Goal: Information Seeking & Learning: Learn about a topic

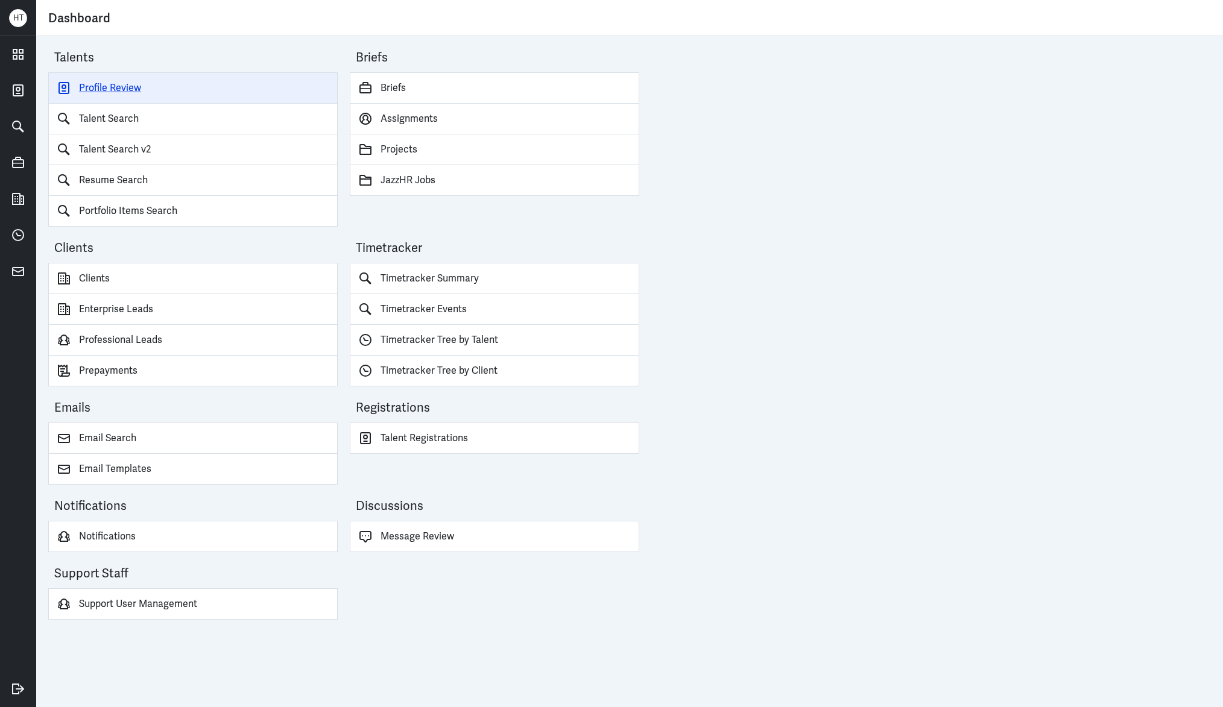
click at [148, 81] on link "Profile Review" at bounding box center [192, 87] width 289 height 31
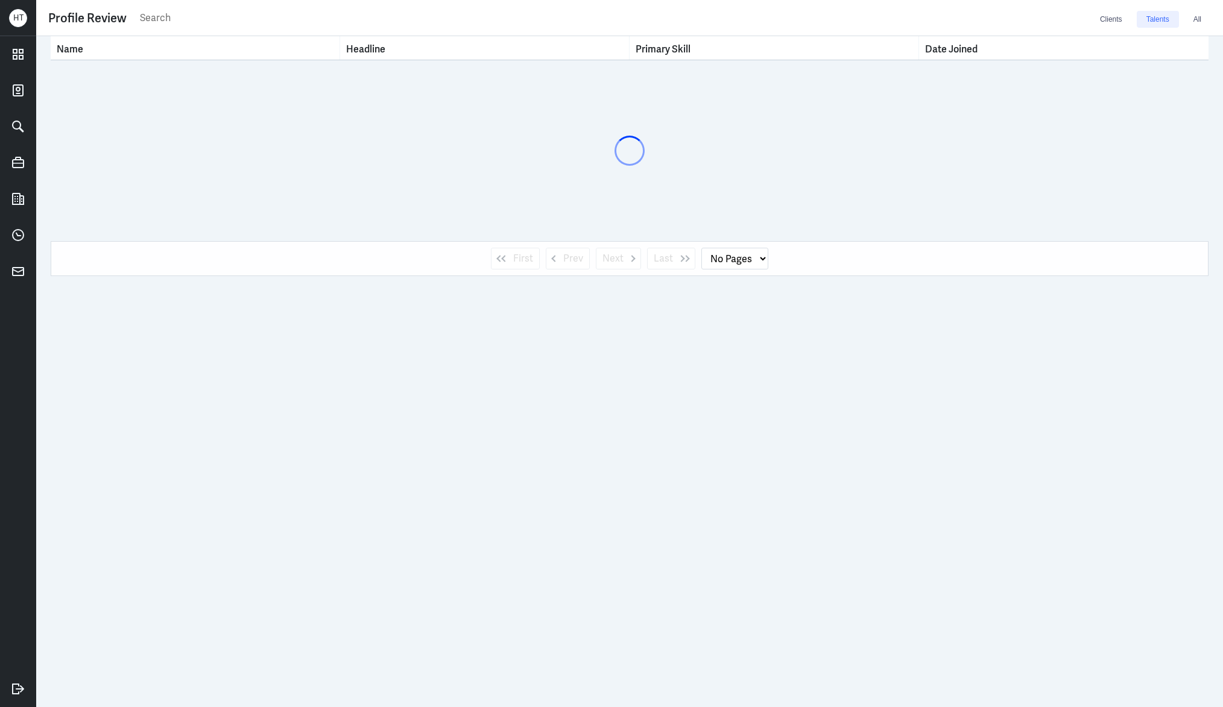
click at [198, 16] on input "text" at bounding box center [614, 18] width 951 height 18
type input "joy wa"
select select "1"
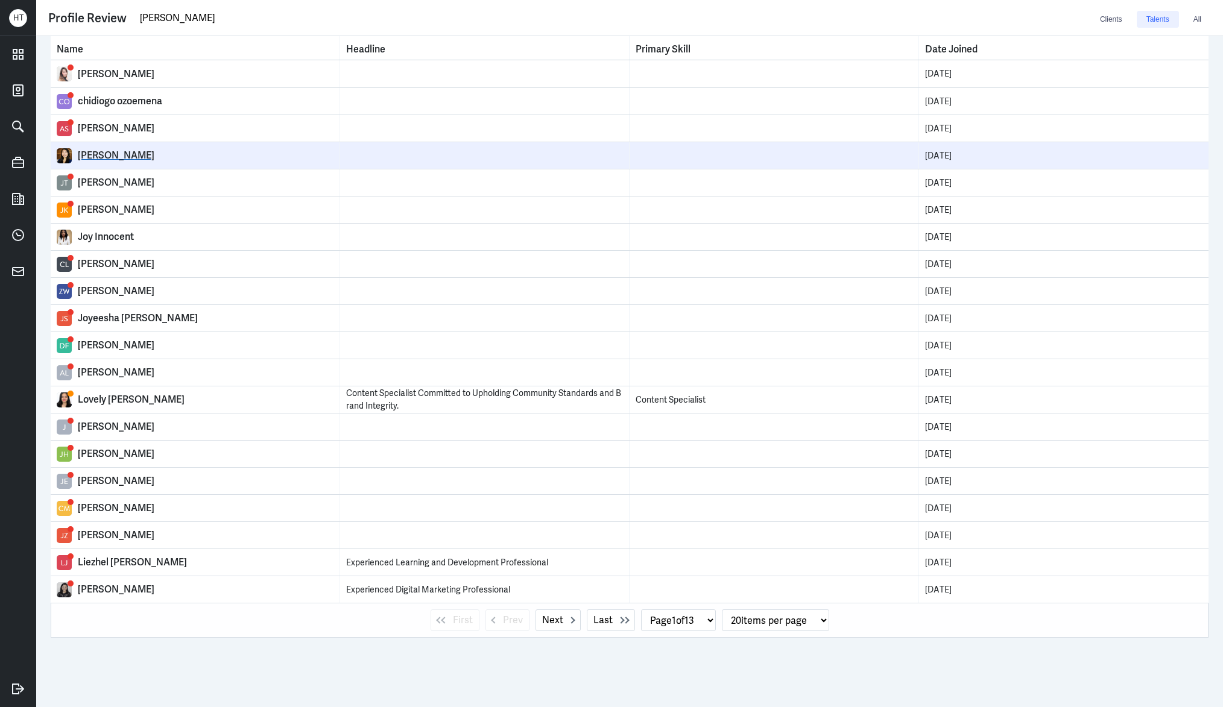
type input "[PERSON_NAME]"
click at [87, 152] on div "[PERSON_NAME]" at bounding box center [206, 156] width 256 height 12
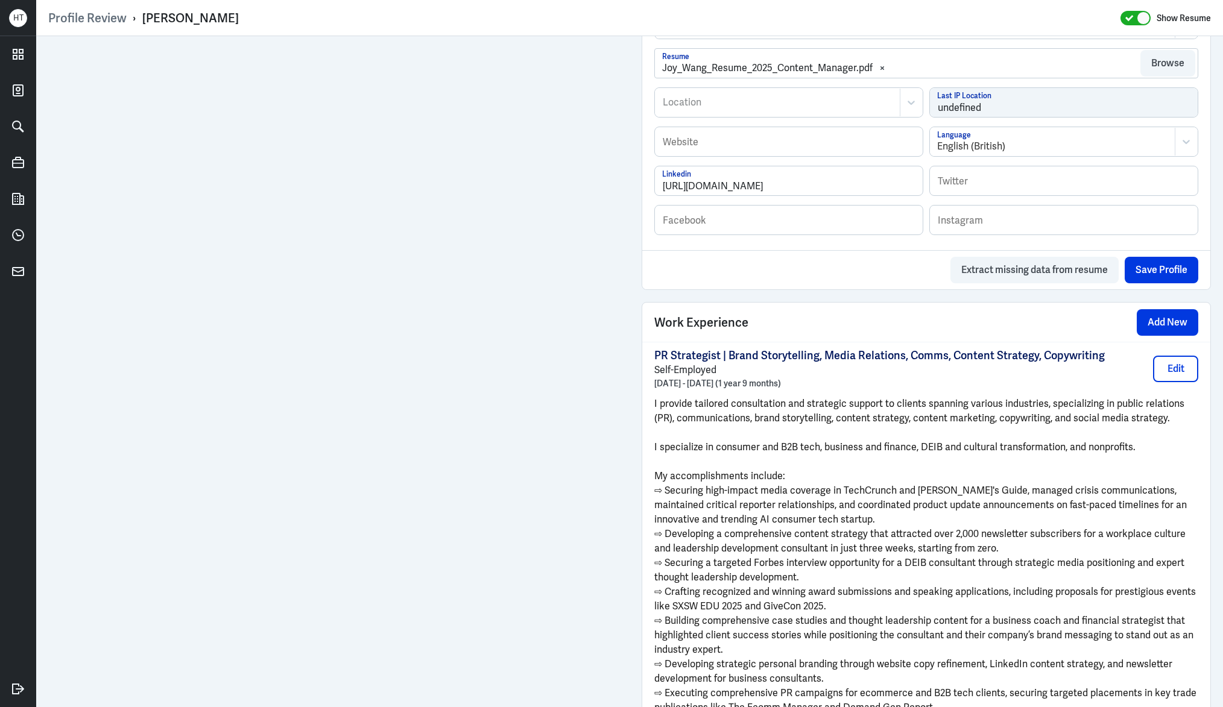
scroll to position [805, 0]
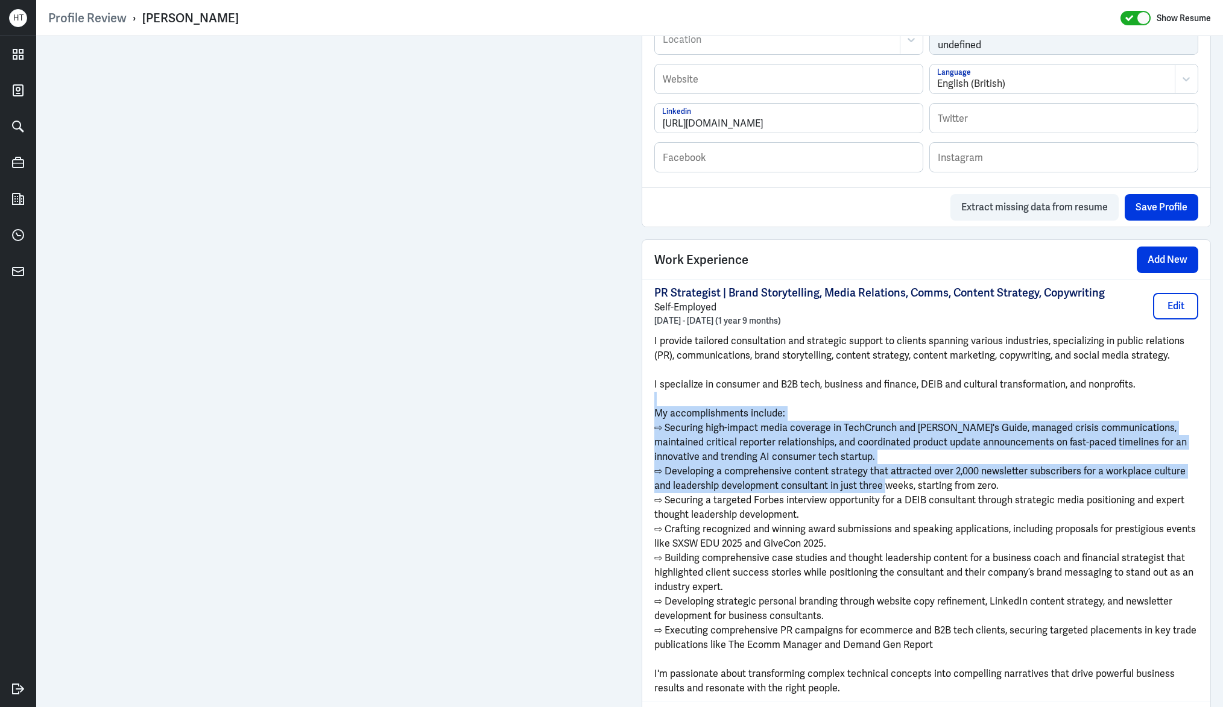
drag, startPoint x: 747, startPoint y: 419, endPoint x: 886, endPoint y: 497, distance: 159.0
click at [880, 494] on div "I provide tailored consultation and strategic support to clients spanning vario…" at bounding box center [926, 515] width 544 height 362
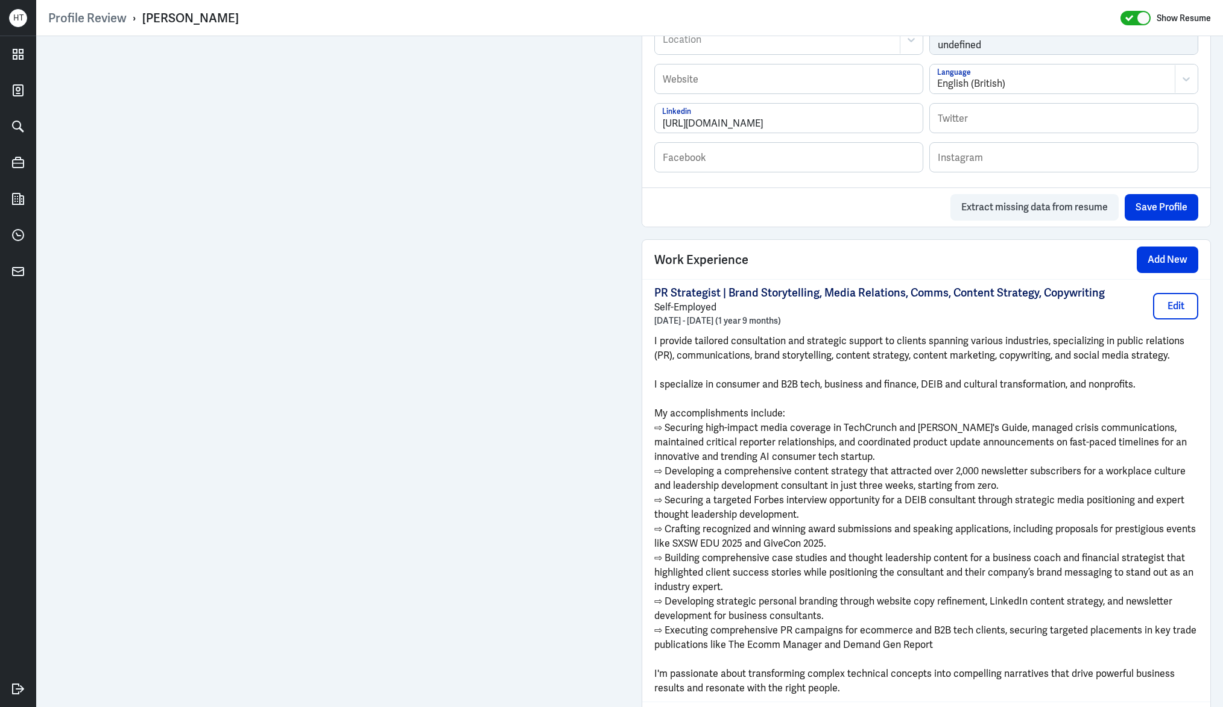
click at [886, 497] on span "⇨ Securing a targeted Forbes interview opportunity for a DEIB consultant throug…" at bounding box center [919, 507] width 530 height 27
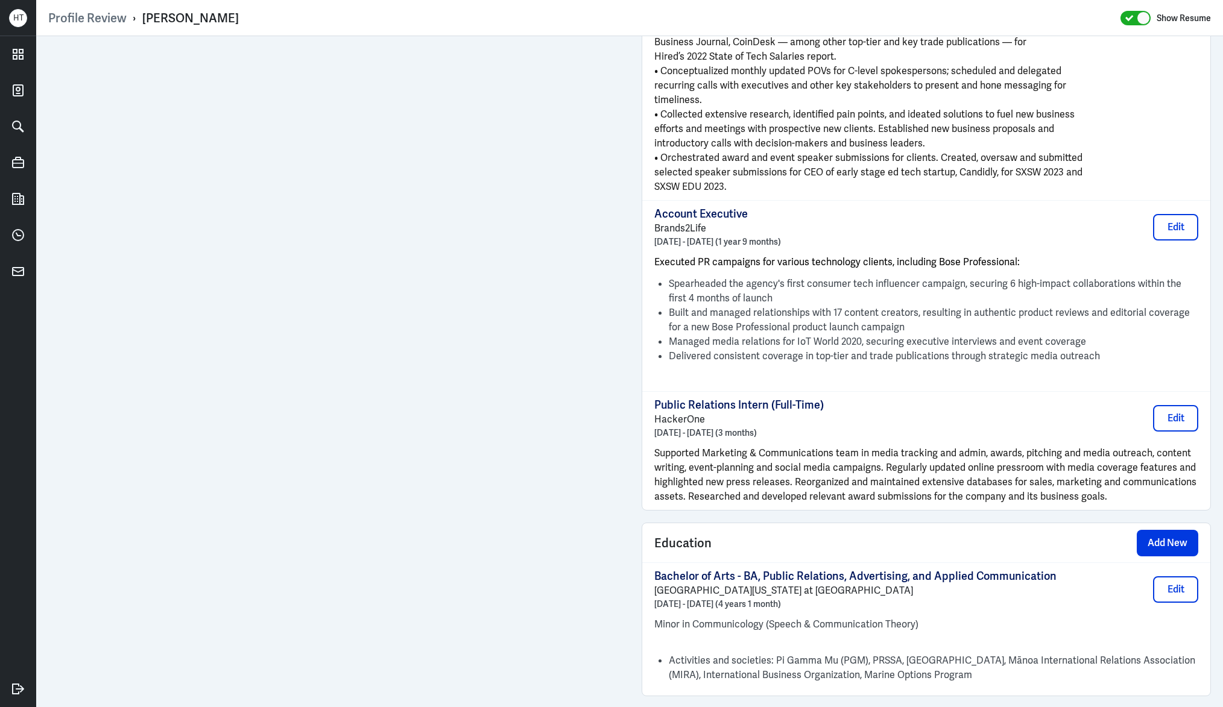
scroll to position [1935, 0]
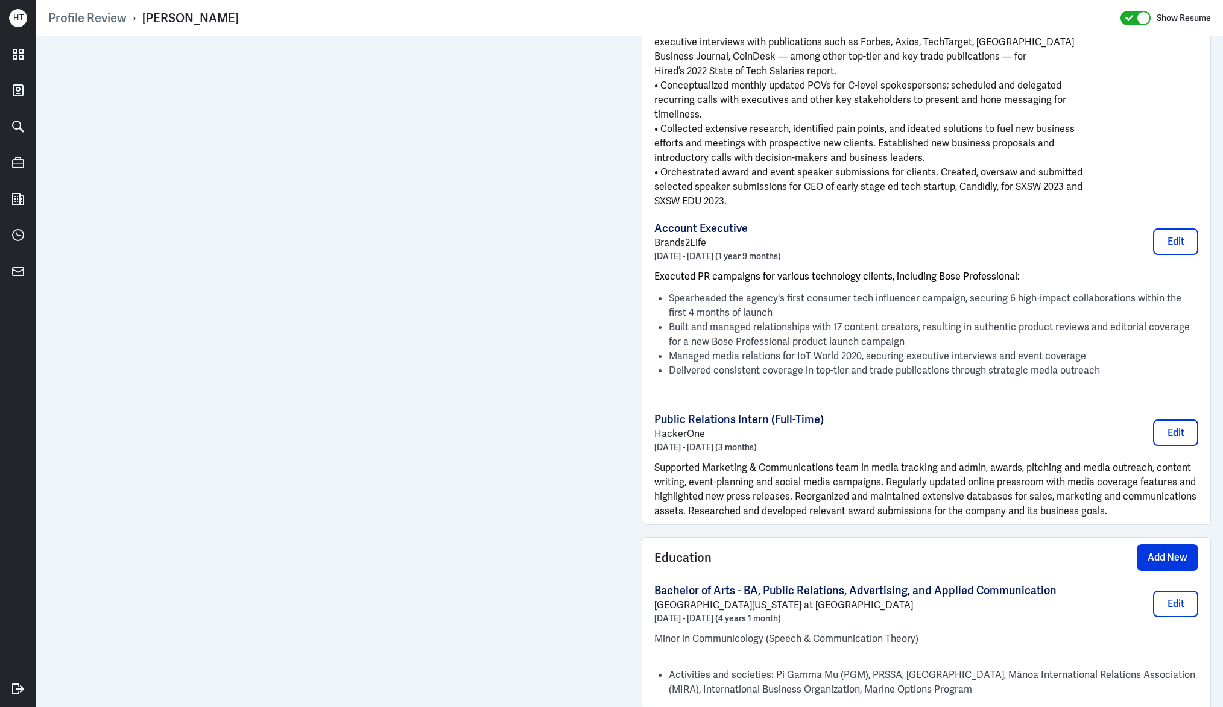
click at [776, 154] on span "introductory calls with decision-makers and business leaders." at bounding box center [789, 157] width 271 height 13
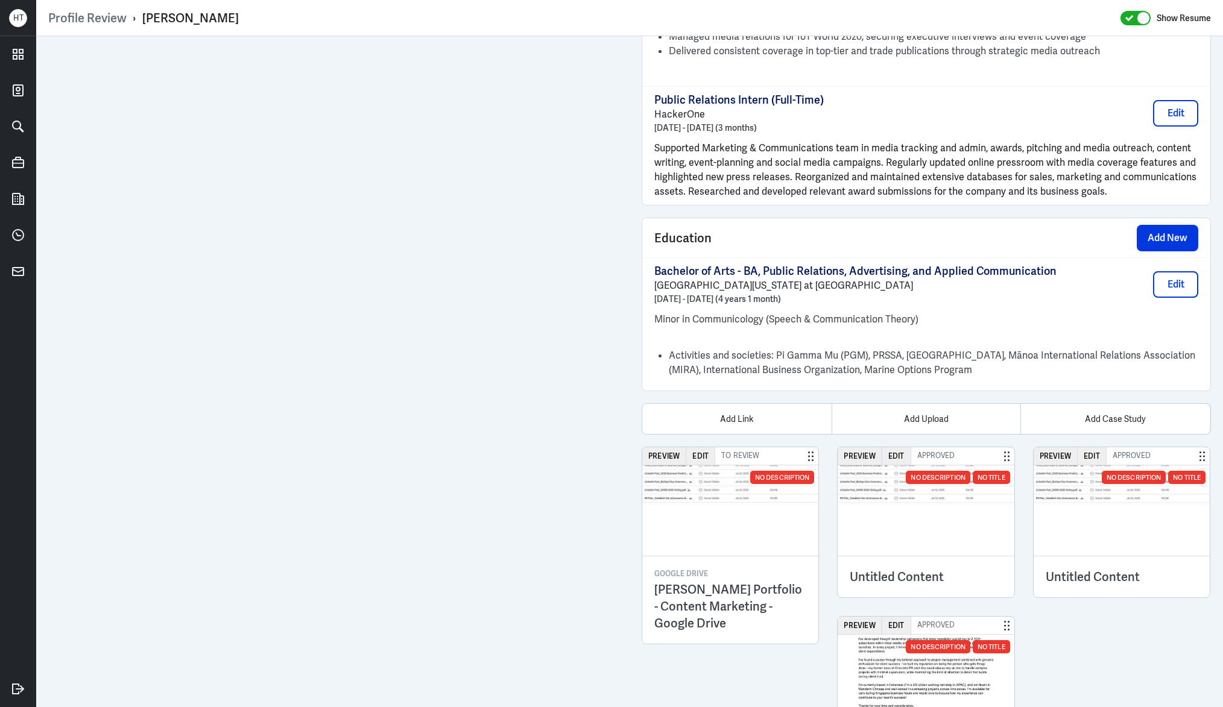
scroll to position [2257, 0]
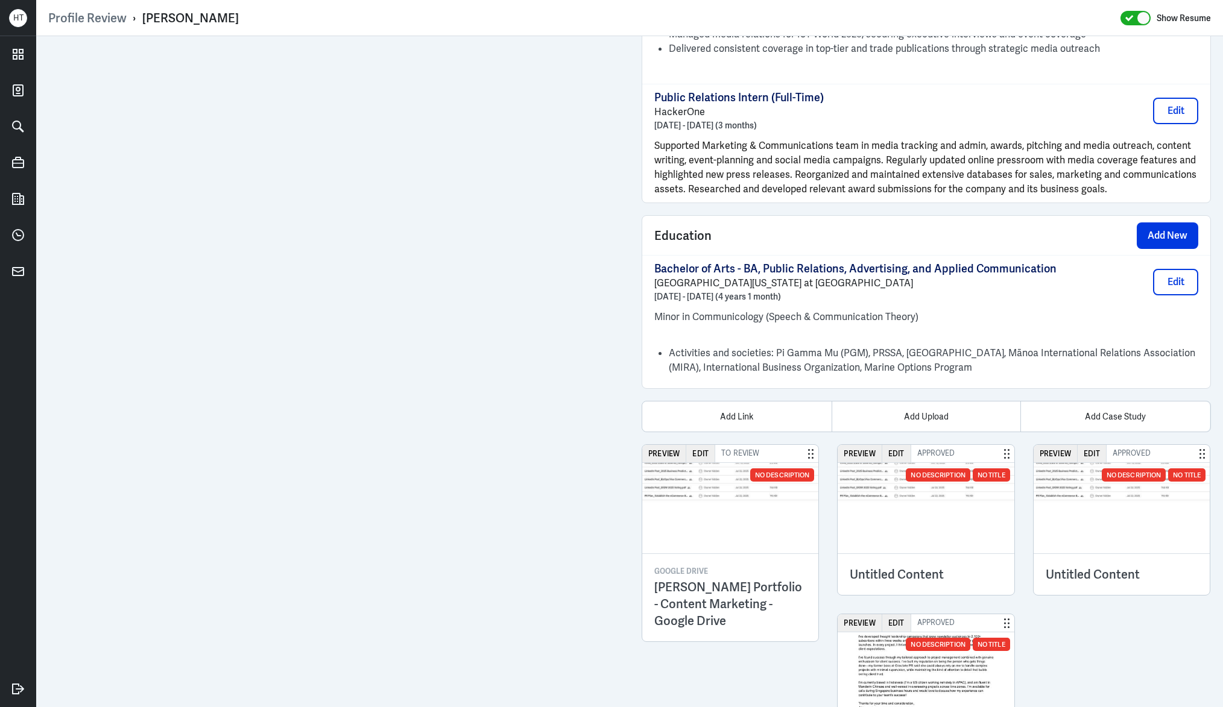
click at [890, 283] on p "[GEOGRAPHIC_DATA][US_STATE] at [GEOGRAPHIC_DATA]" at bounding box center [855, 283] width 402 height 14
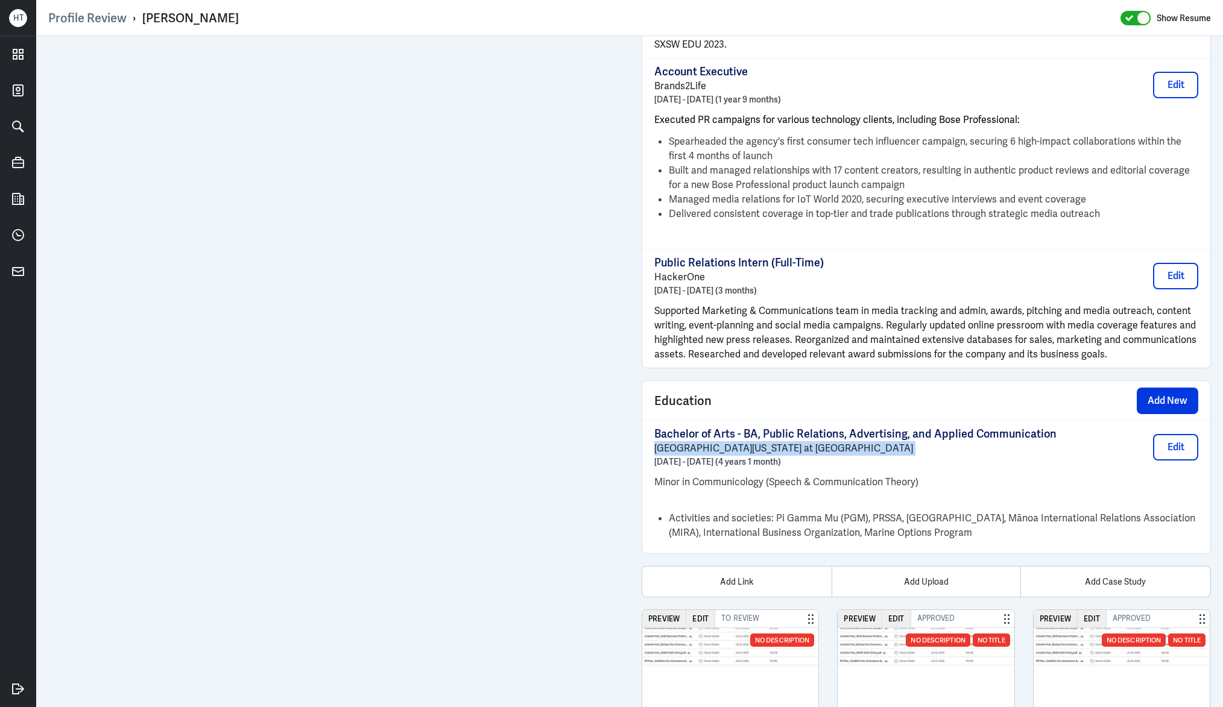
scroll to position [2028, 0]
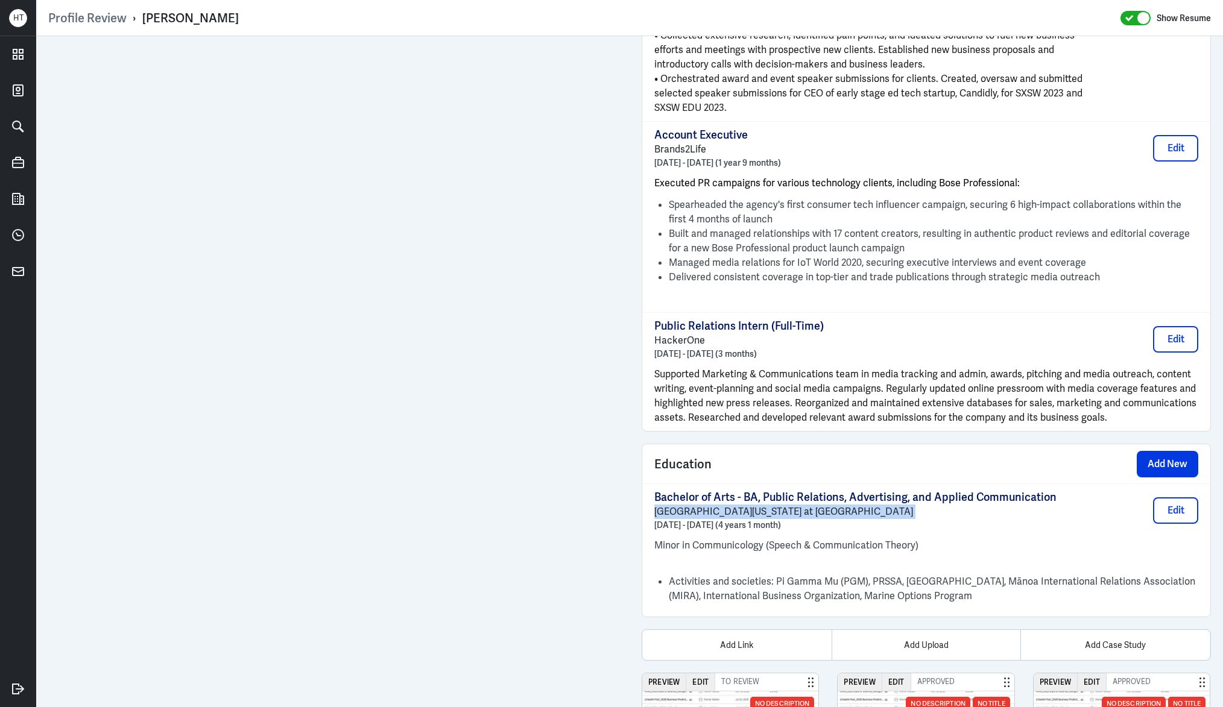
click at [760, 509] on p "[GEOGRAPHIC_DATA][US_STATE] at [GEOGRAPHIC_DATA]" at bounding box center [855, 512] width 402 height 14
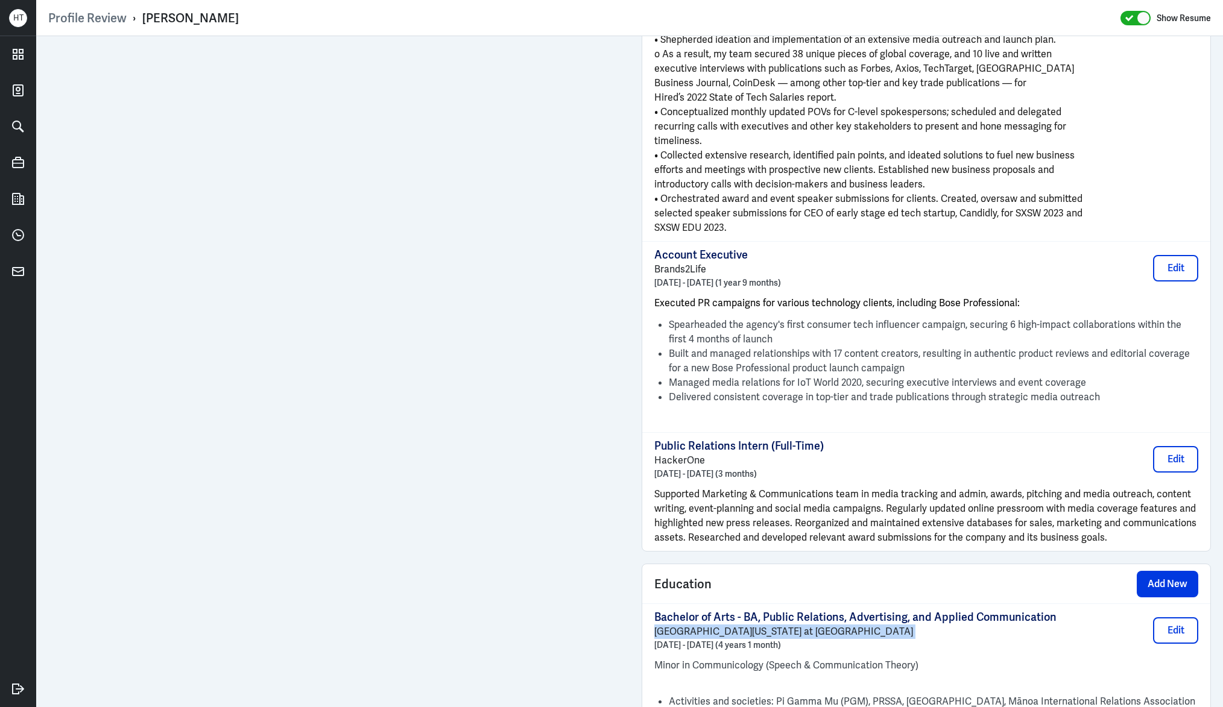
scroll to position [1846, 0]
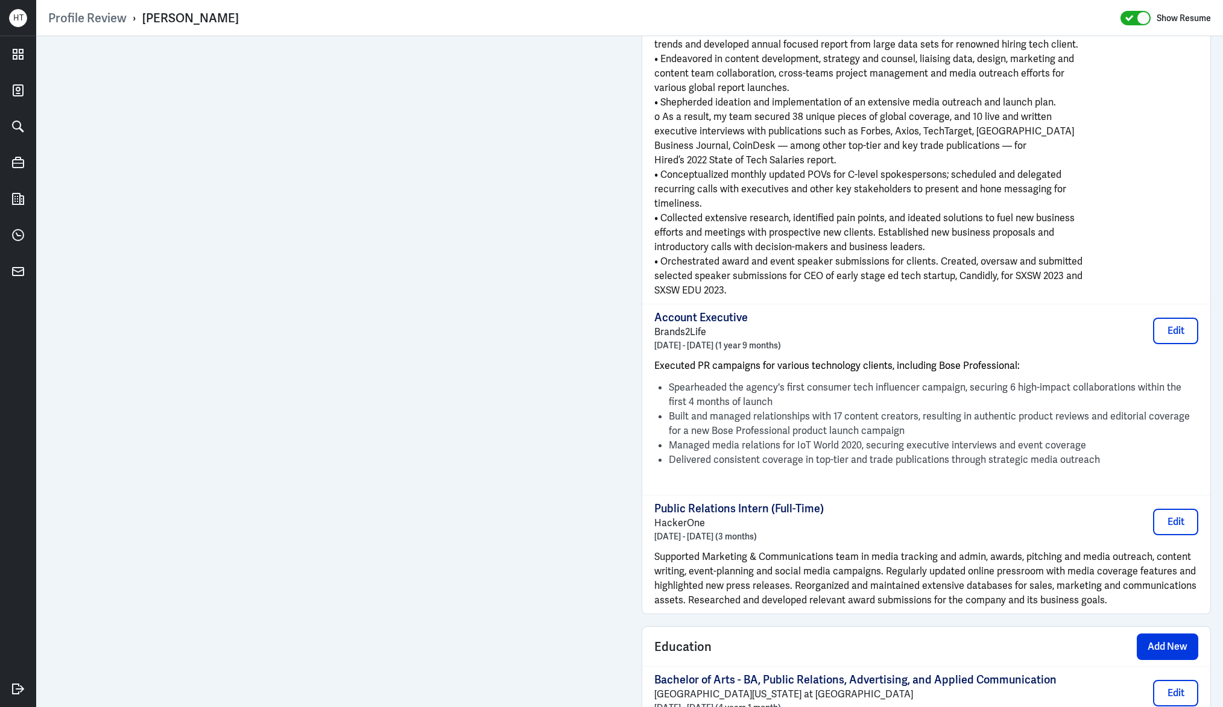
click at [702, 523] on p "HackerOne" at bounding box center [738, 523] width 169 height 14
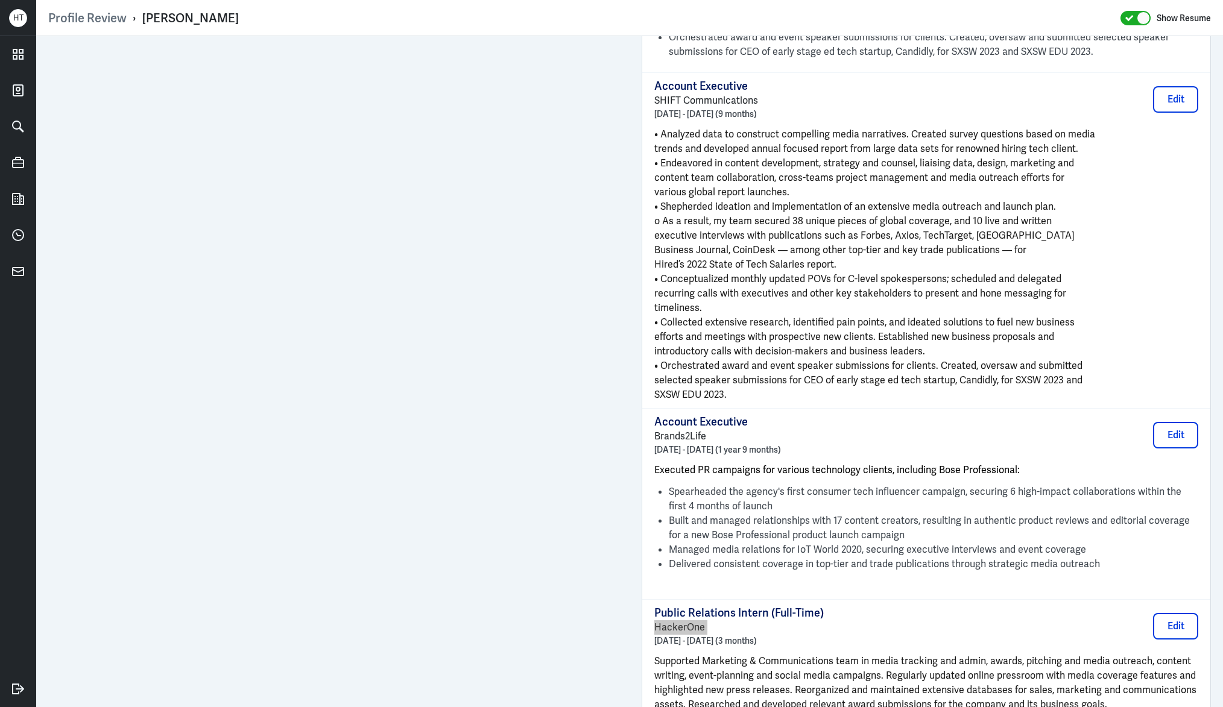
scroll to position [1716, 0]
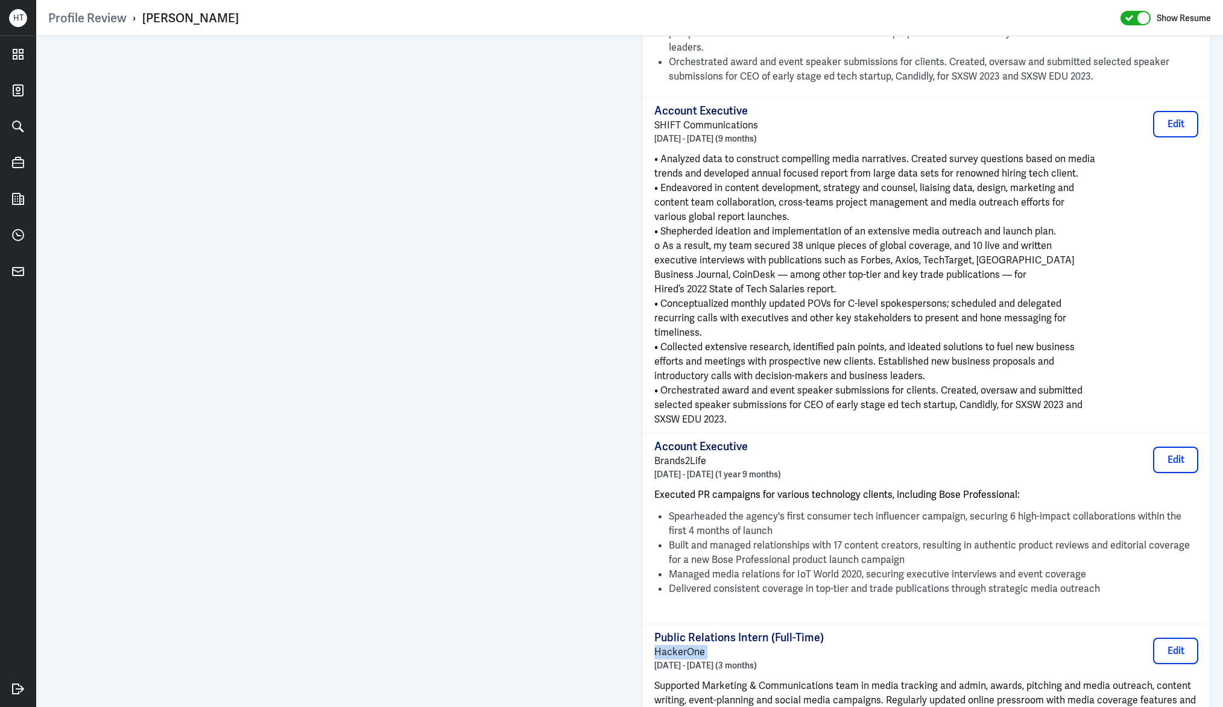
click at [900, 388] on span "• Orchestrated award and event speaker submissions for clients. Created, oversa…" at bounding box center [868, 390] width 428 height 13
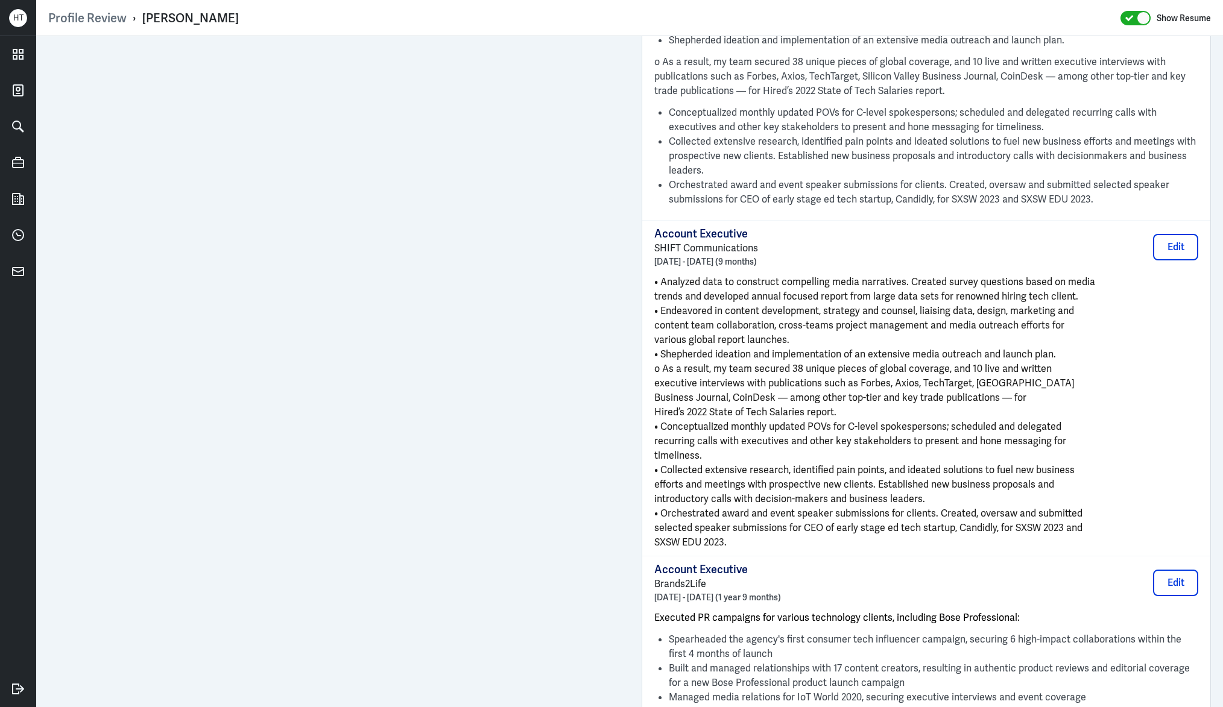
click at [863, 312] on span "• Endeavored in content development, strategy and counsel, liaising data, desig…" at bounding box center [864, 310] width 420 height 13
click at [862, 311] on span "• Endeavored in content development, strategy and counsel, liaising data, desig…" at bounding box center [864, 310] width 420 height 13
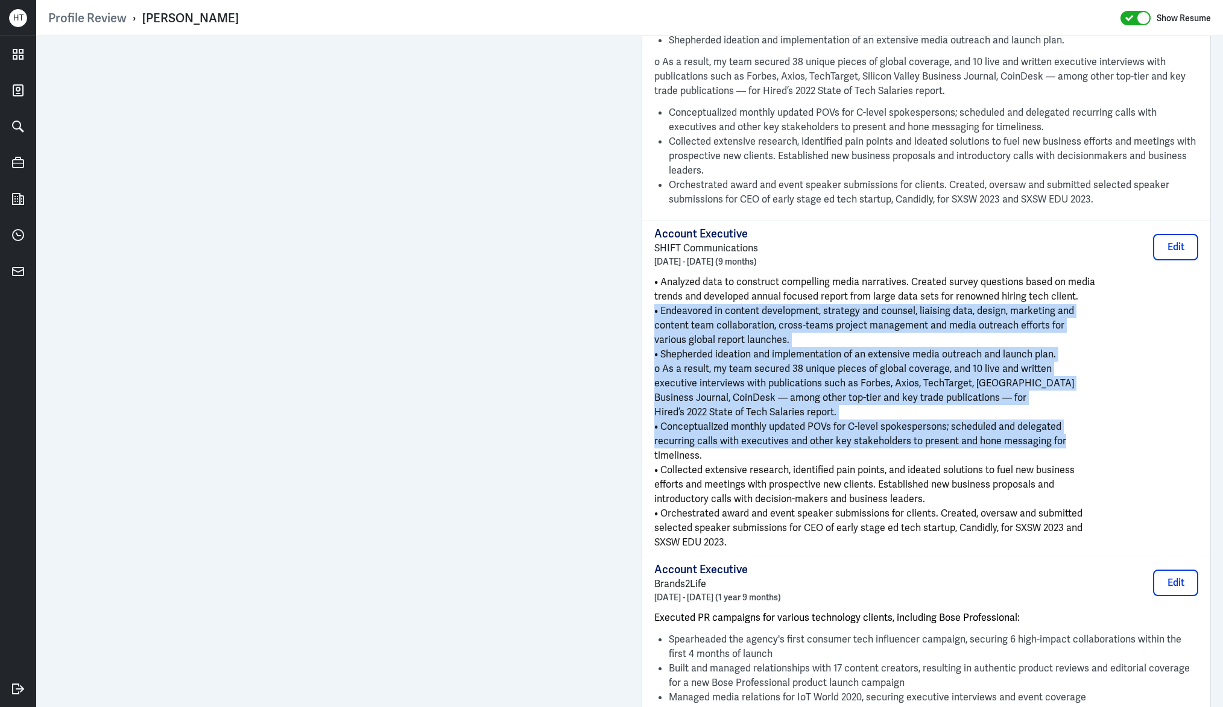
drag, startPoint x: 878, startPoint y: 393, endPoint x: 893, endPoint y: 438, distance: 47.7
click at [893, 438] on div "• Analyzed data to construct compelling media narratives. Created survey questi…" at bounding box center [926, 412] width 544 height 275
click at [893, 438] on span "recurring calls with executives and other key stakeholders to present and hone …" at bounding box center [860, 441] width 412 height 13
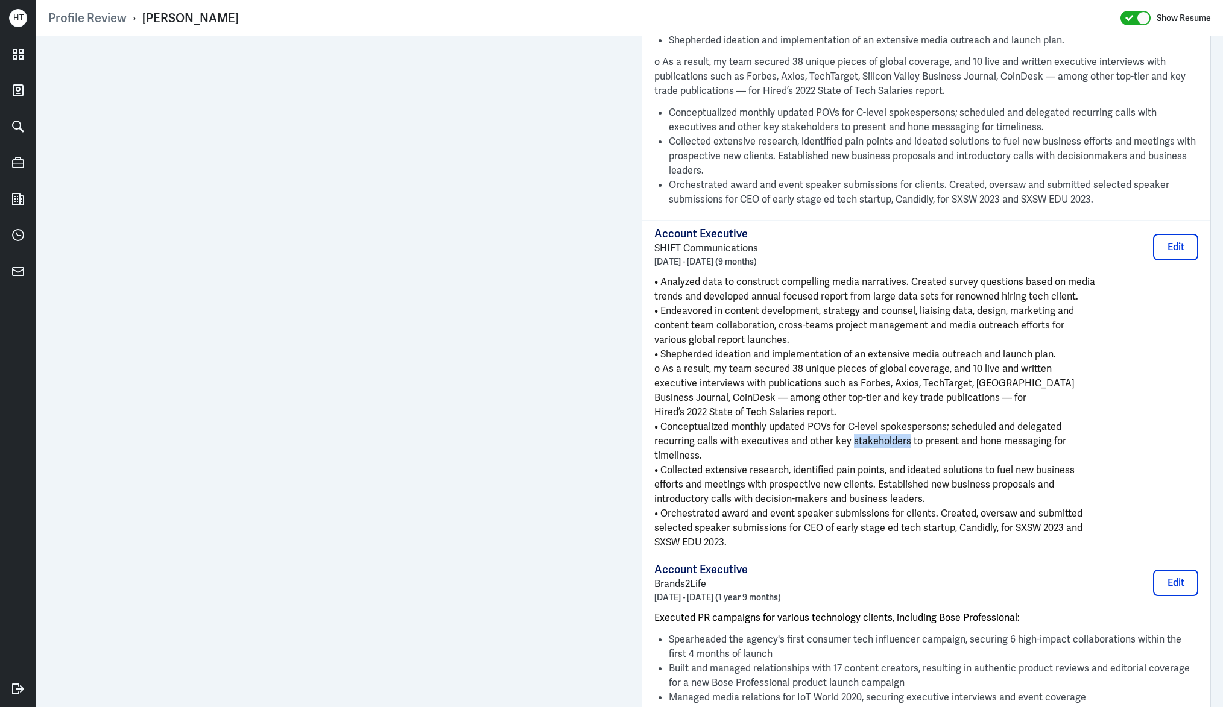
click at [893, 438] on span "recurring calls with executives and other key stakeholders to present and hone …" at bounding box center [860, 441] width 412 height 13
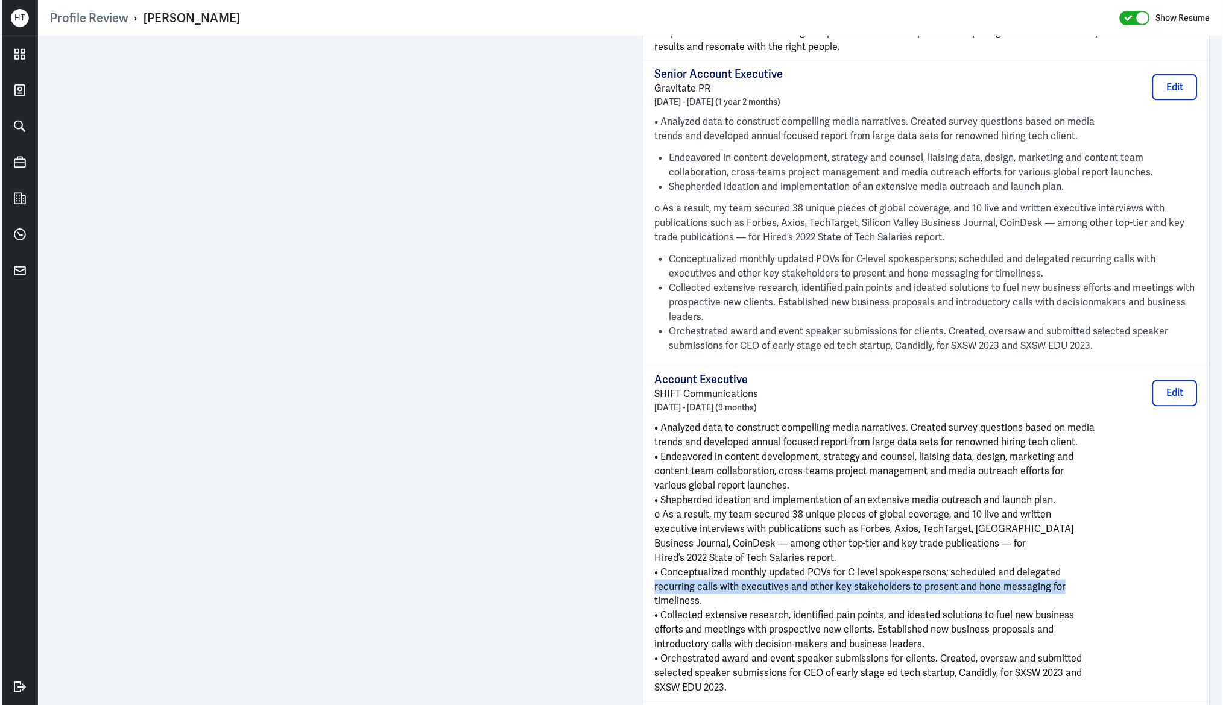
scroll to position [1433, 0]
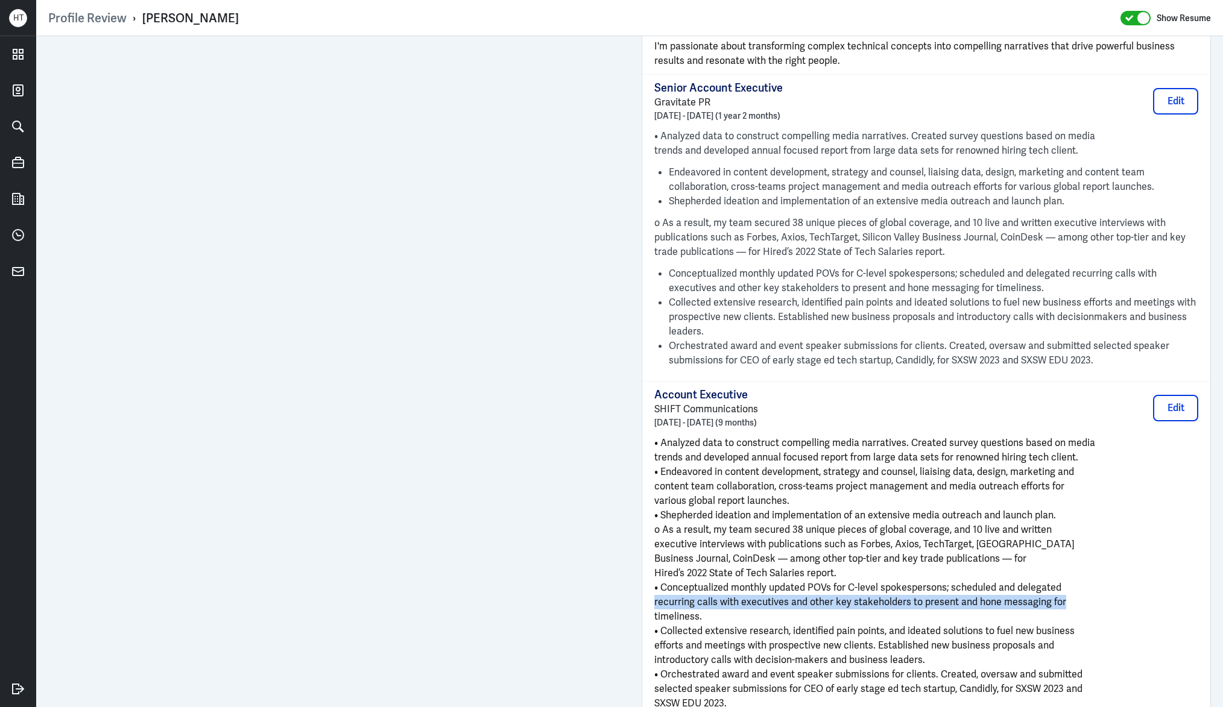
click at [880, 525] on span "o As a result, my team secured 38 unique pieces of global coverage, and 10 live…" at bounding box center [852, 529] width 397 height 13
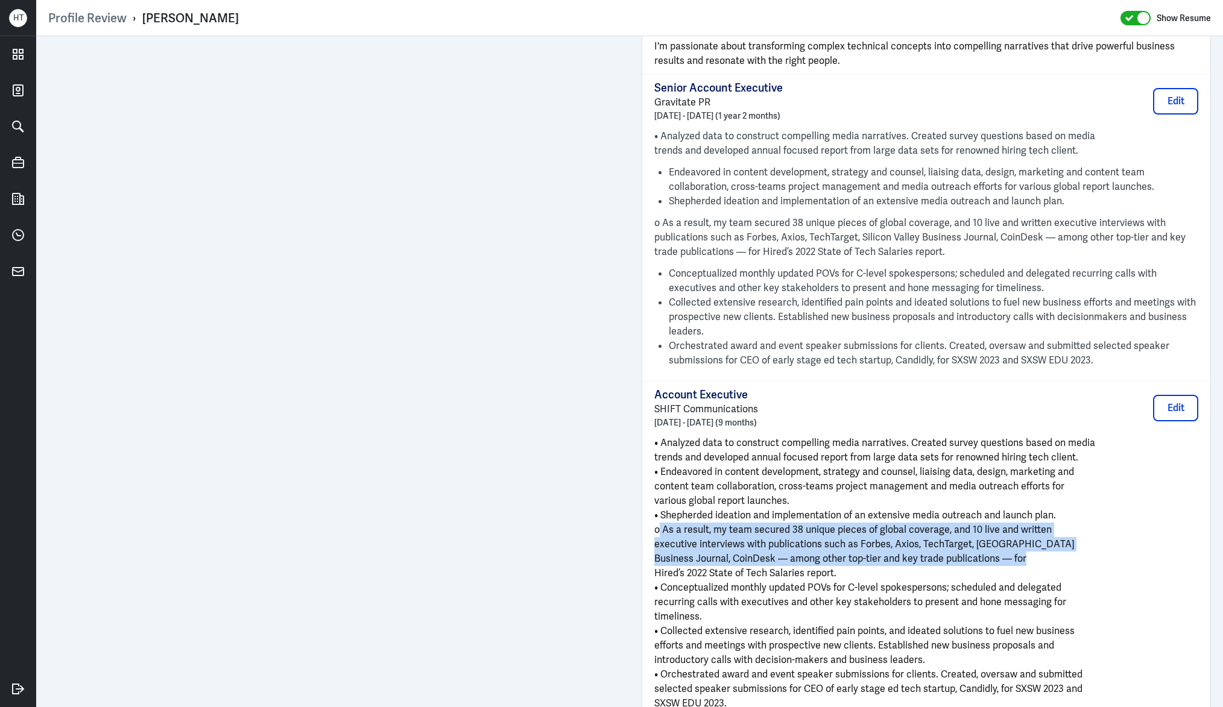
drag, startPoint x: 880, startPoint y: 525, endPoint x: 888, endPoint y: 558, distance: 34.7
click at [888, 558] on div "• Analyzed data to construct compelling media narratives. Created survey questi…" at bounding box center [926, 573] width 544 height 275
click at [888, 558] on span "Business Journal, CoinDesk — among other top-tier and key trade publications — …" at bounding box center [840, 558] width 372 height 13
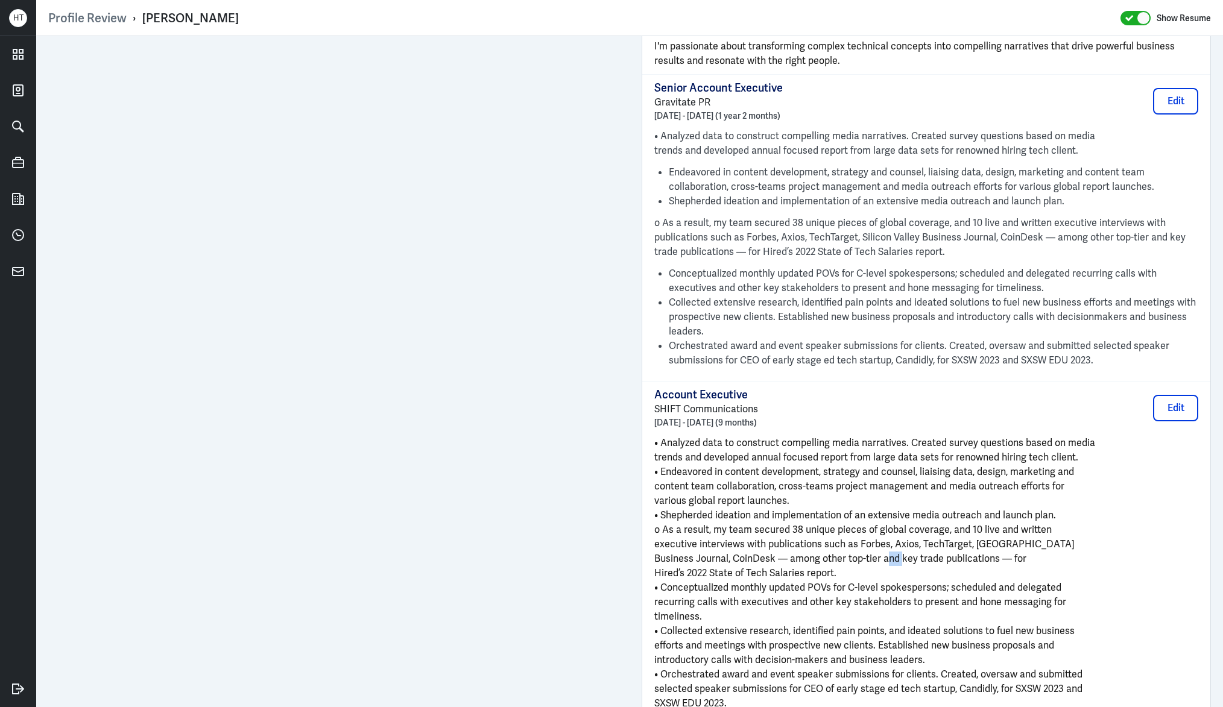
click at [888, 558] on span "Business Journal, CoinDesk — among other top-tier and key trade publications — …" at bounding box center [840, 558] width 372 height 13
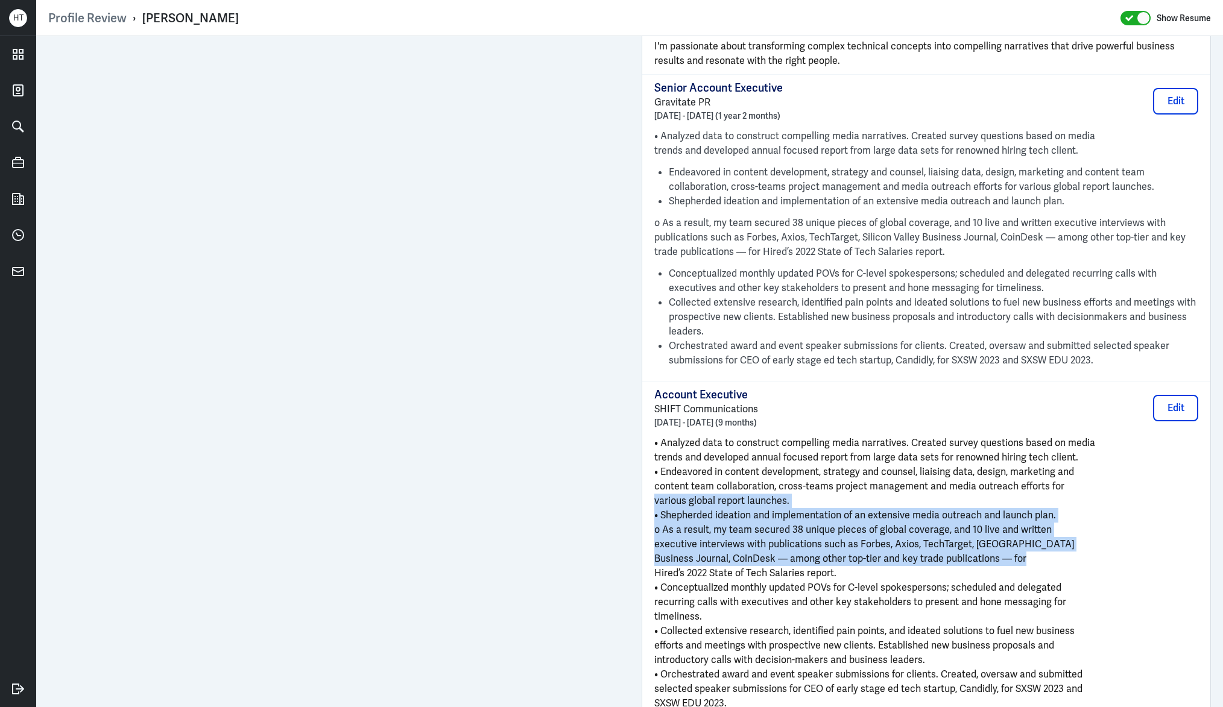
drag, startPoint x: 888, startPoint y: 557, endPoint x: 883, endPoint y: 493, distance: 64.7
click at [883, 496] on div "• Analyzed data to construct compelling media narratives. Created survey questi…" at bounding box center [926, 573] width 544 height 275
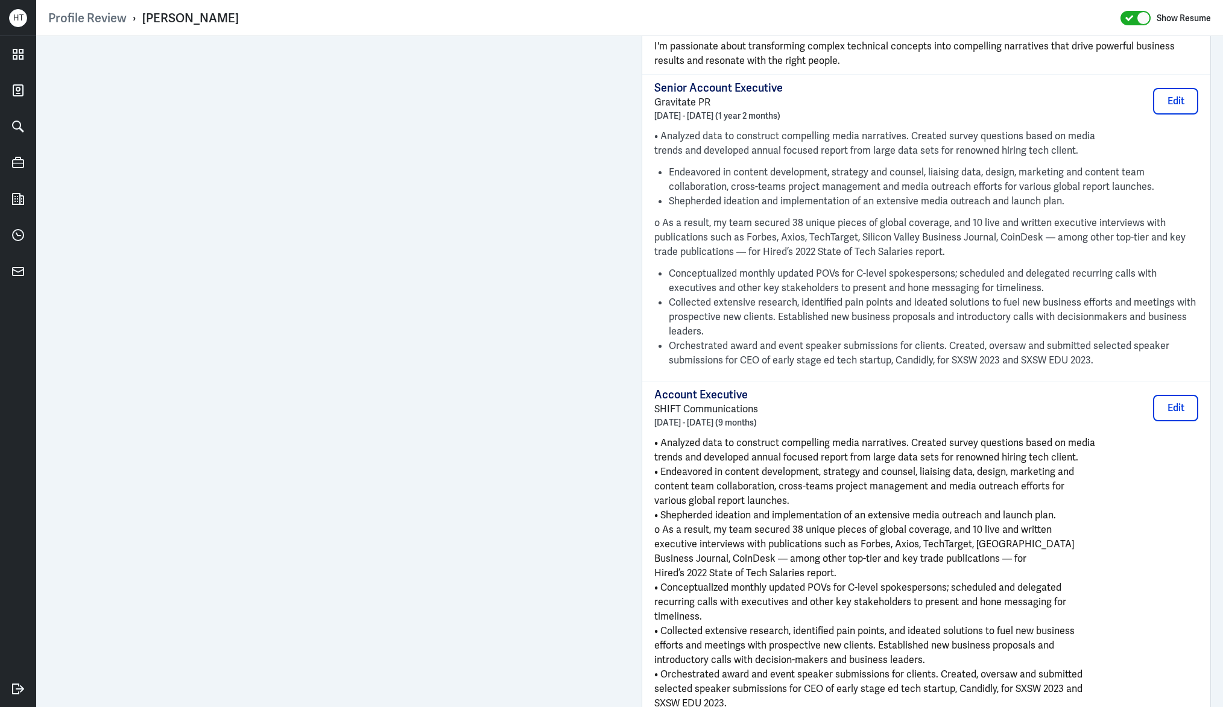
click at [881, 472] on span "• Endeavored in content development, strategy and counsel, liaising data, desig…" at bounding box center [864, 471] width 420 height 13
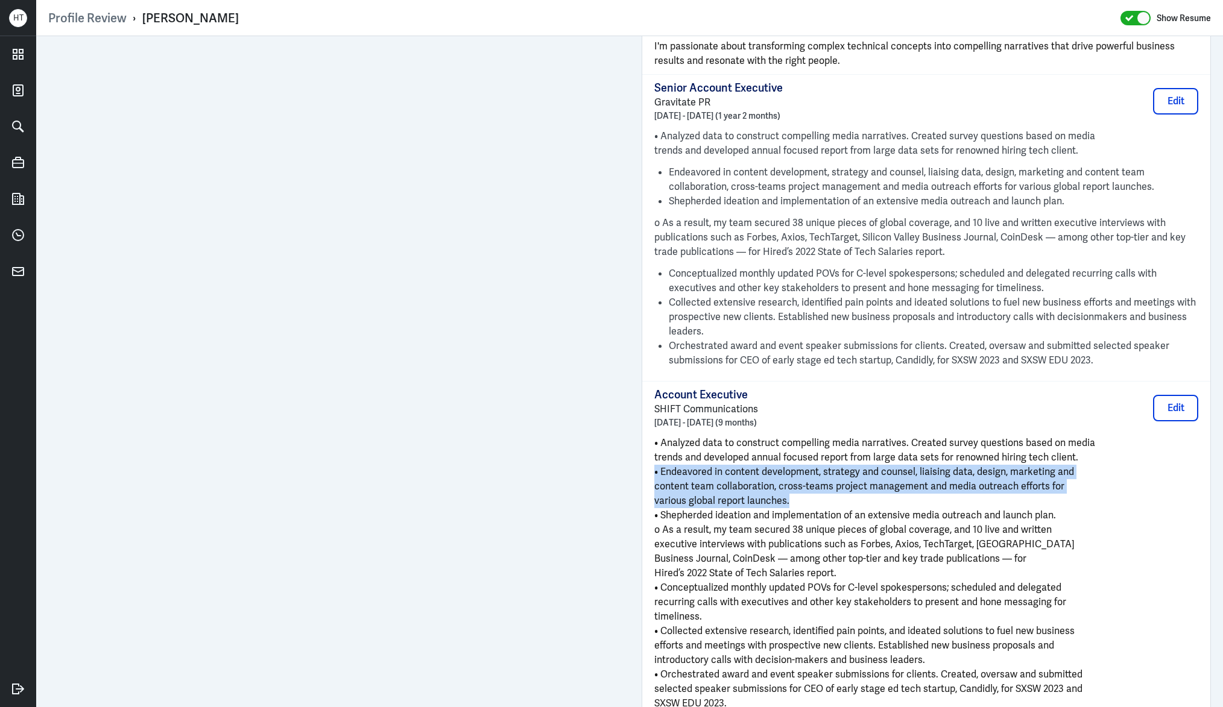
drag, startPoint x: 881, startPoint y: 472, endPoint x: 887, endPoint y: 497, distance: 25.3
click at [887, 497] on div "• Analyzed data to construct compelling media narratives. Created survey questi…" at bounding box center [926, 573] width 544 height 275
click at [887, 497] on p "various global report launches." at bounding box center [926, 501] width 544 height 14
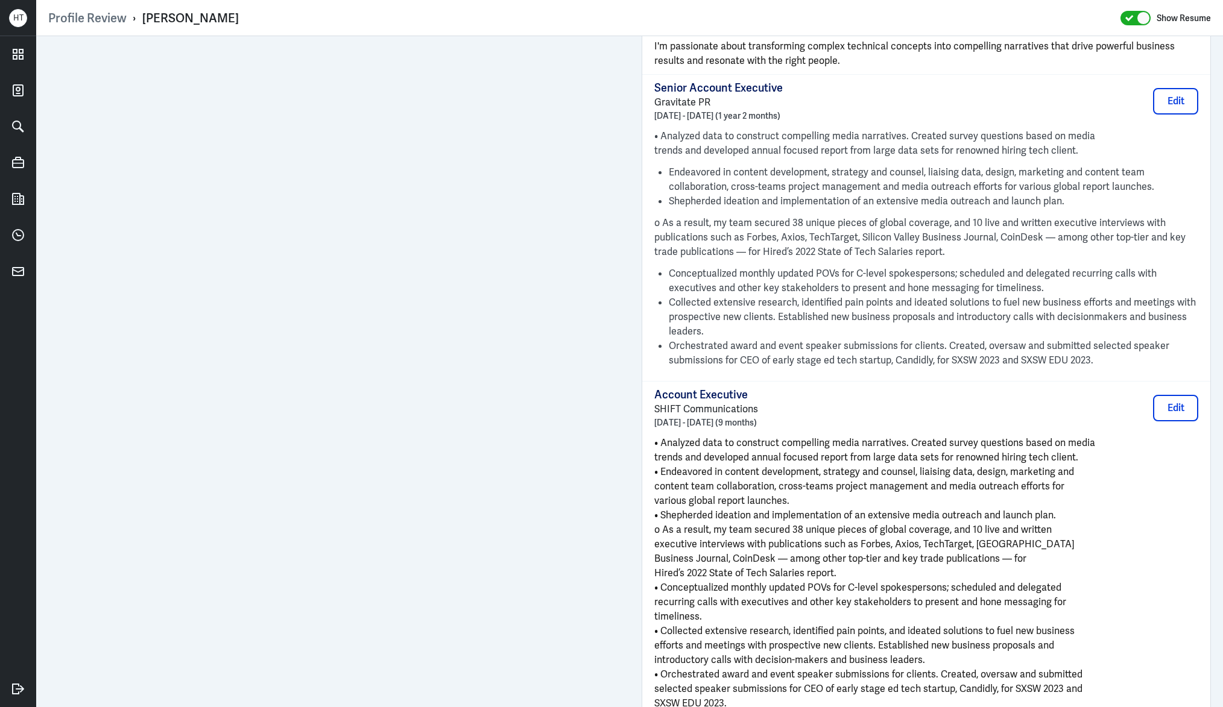
click at [887, 497] on p "various global report launches." at bounding box center [926, 501] width 544 height 14
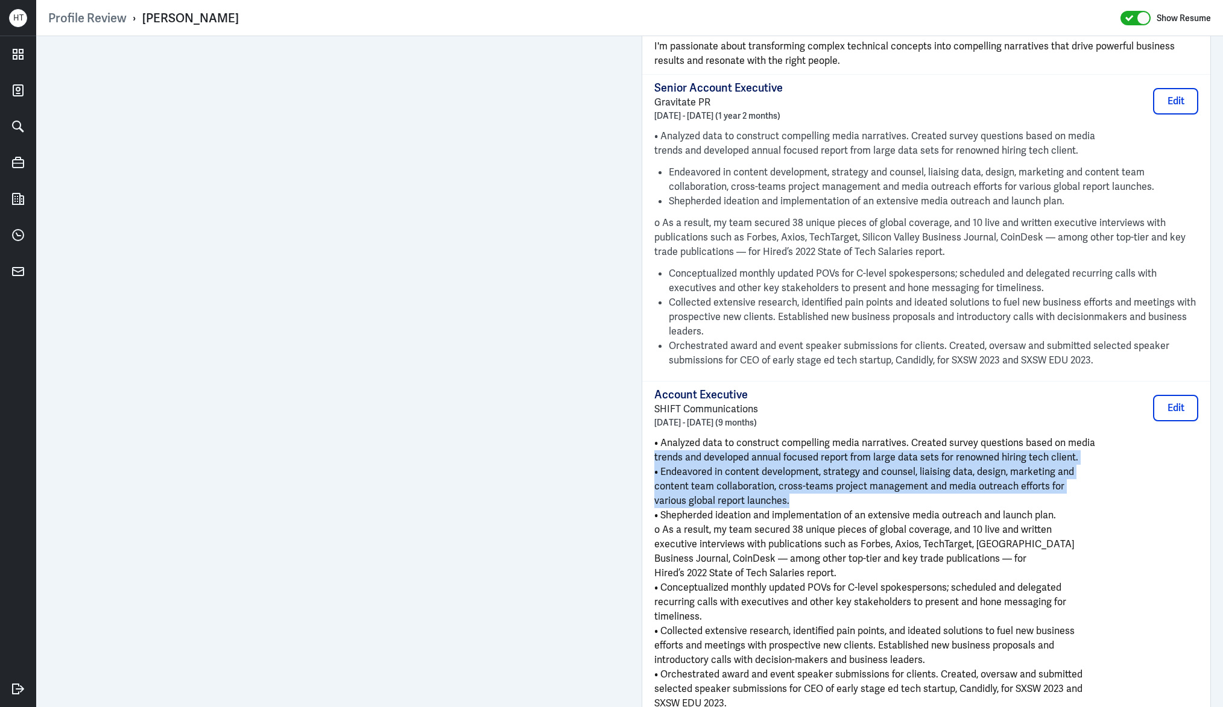
drag, startPoint x: 887, startPoint y: 497, endPoint x: 885, endPoint y: 447, distance: 49.5
click at [885, 452] on div "• Analyzed data to construct compelling media narratives. Created survey questi…" at bounding box center [926, 573] width 544 height 275
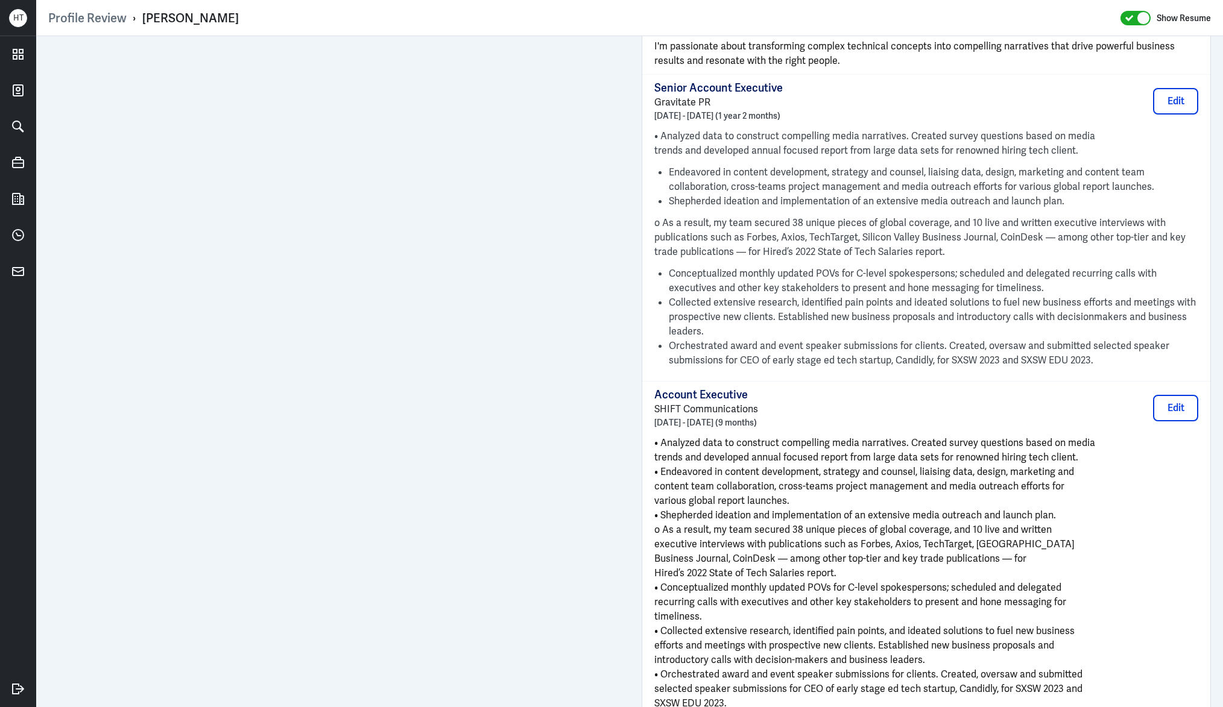
click at [884, 437] on span "• Analyzed data to construct compelling media narratives. Created survey questi…" at bounding box center [874, 443] width 441 height 13
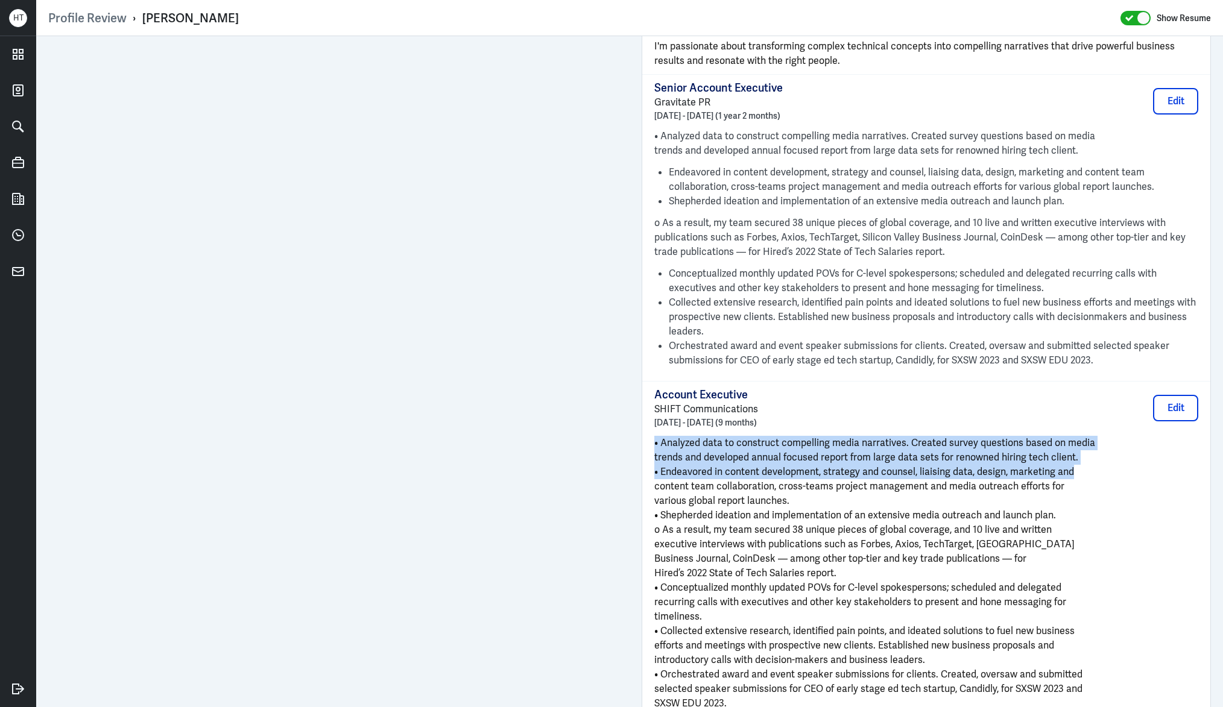
drag, startPoint x: 884, startPoint y: 437, endPoint x: 892, endPoint y: 474, distance: 38.8
click at [892, 474] on div "• Analyzed data to construct compelling media narratives. Created survey questi…" at bounding box center [926, 573] width 544 height 275
click at [892, 474] on span "• Endeavored in content development, strategy and counsel, liaising data, desig…" at bounding box center [864, 471] width 420 height 13
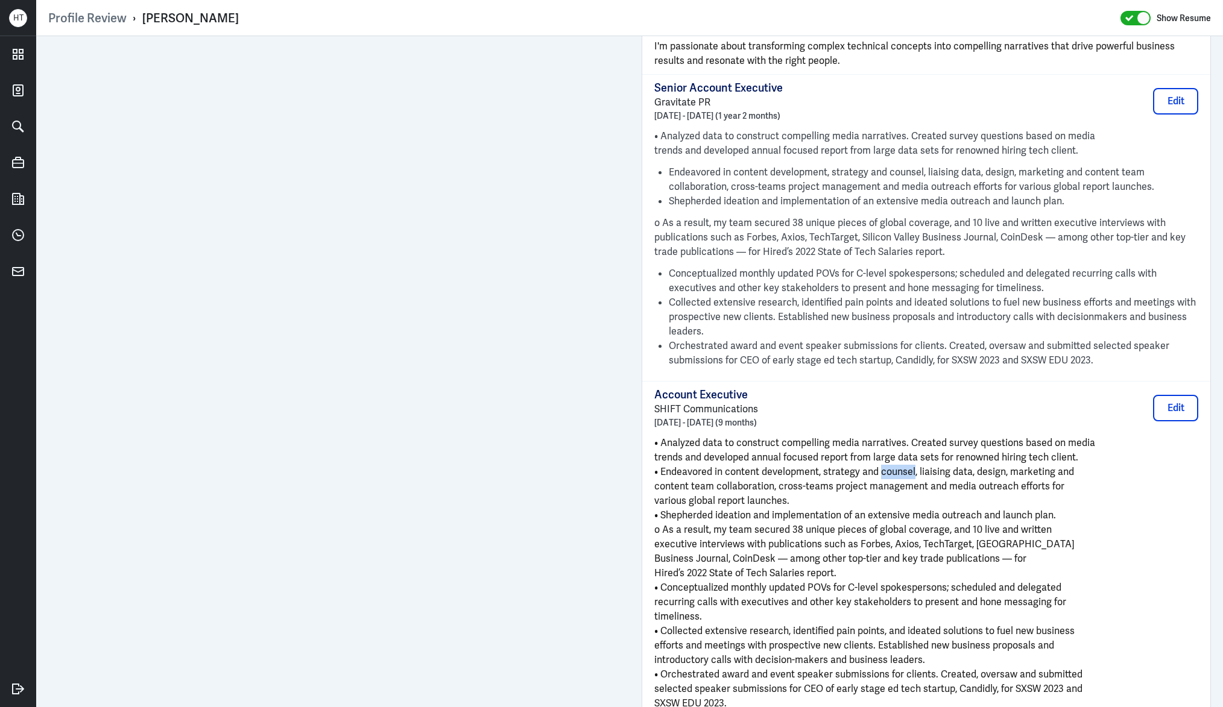
click at [892, 474] on span "• Endeavored in content development, strategy and counsel, liaising data, desig…" at bounding box center [864, 471] width 420 height 13
click at [892, 461] on span "trends and developed annual focused report from large data sets for renowned hi…" at bounding box center [866, 457] width 424 height 13
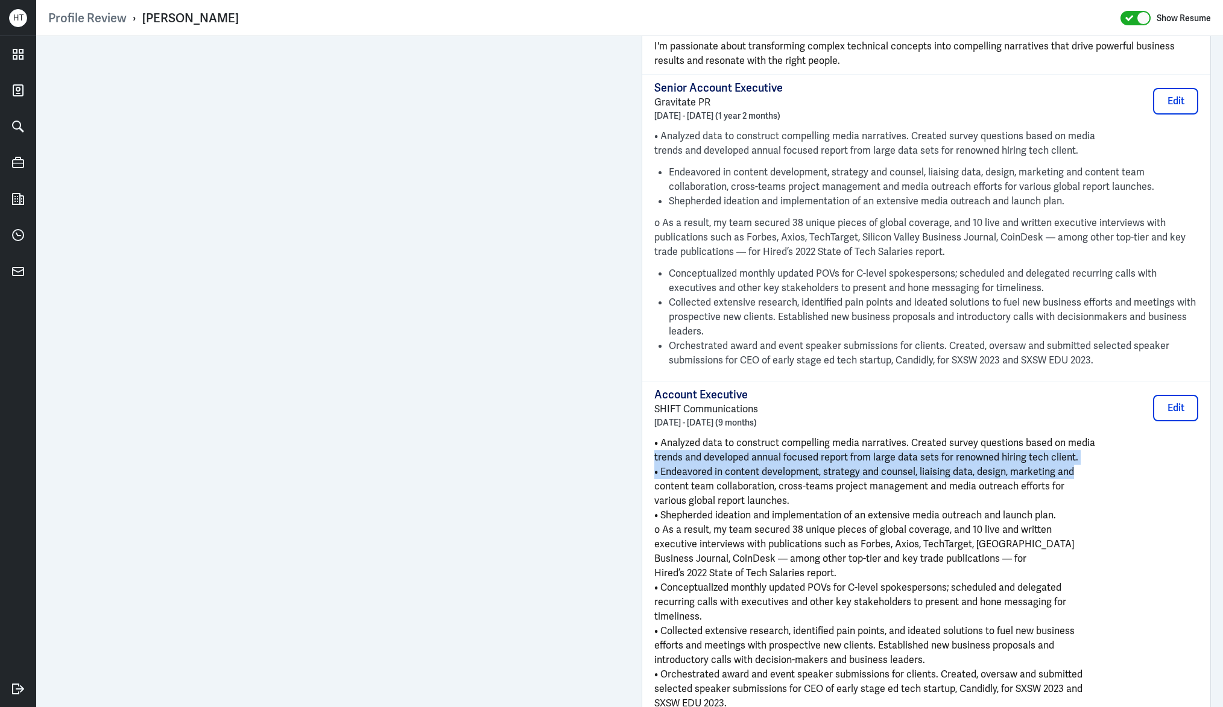
drag, startPoint x: 892, startPoint y: 461, endPoint x: 894, endPoint y: 474, distance: 13.4
click at [894, 474] on div "• Analyzed data to construct compelling media narratives. Created survey questi…" at bounding box center [926, 573] width 544 height 275
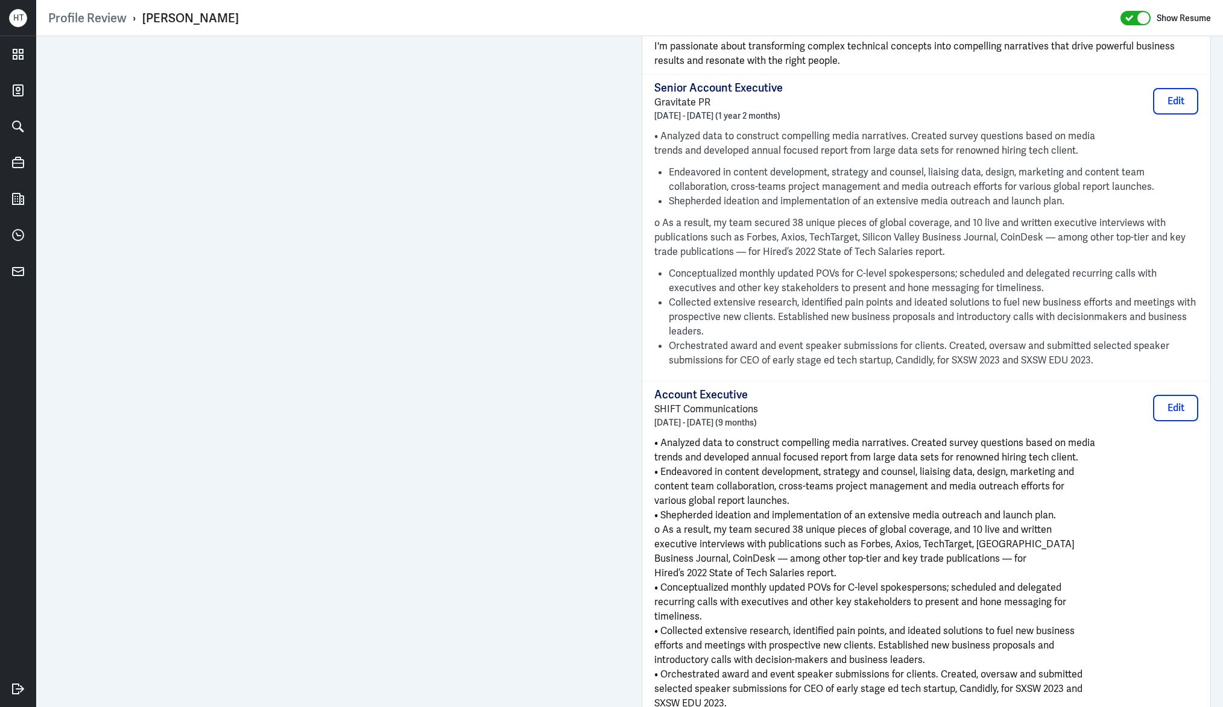
click at [897, 486] on span "content team collaboration, cross-teams project management and media outreach e…" at bounding box center [859, 486] width 410 height 13
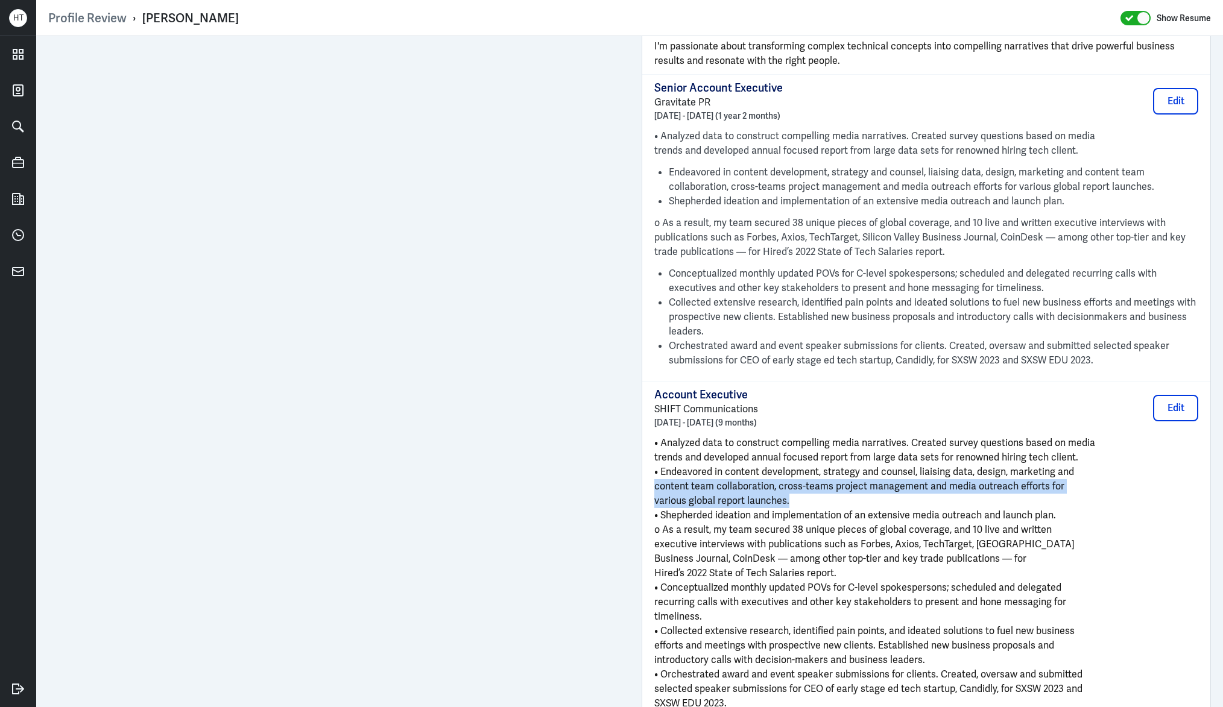
drag, startPoint x: 897, startPoint y: 486, endPoint x: 898, endPoint y: 502, distance: 15.7
click at [898, 502] on div "• Analyzed data to construct compelling media narratives. Created survey questi…" at bounding box center [926, 573] width 544 height 275
click at [898, 502] on p "various global report launches." at bounding box center [926, 501] width 544 height 14
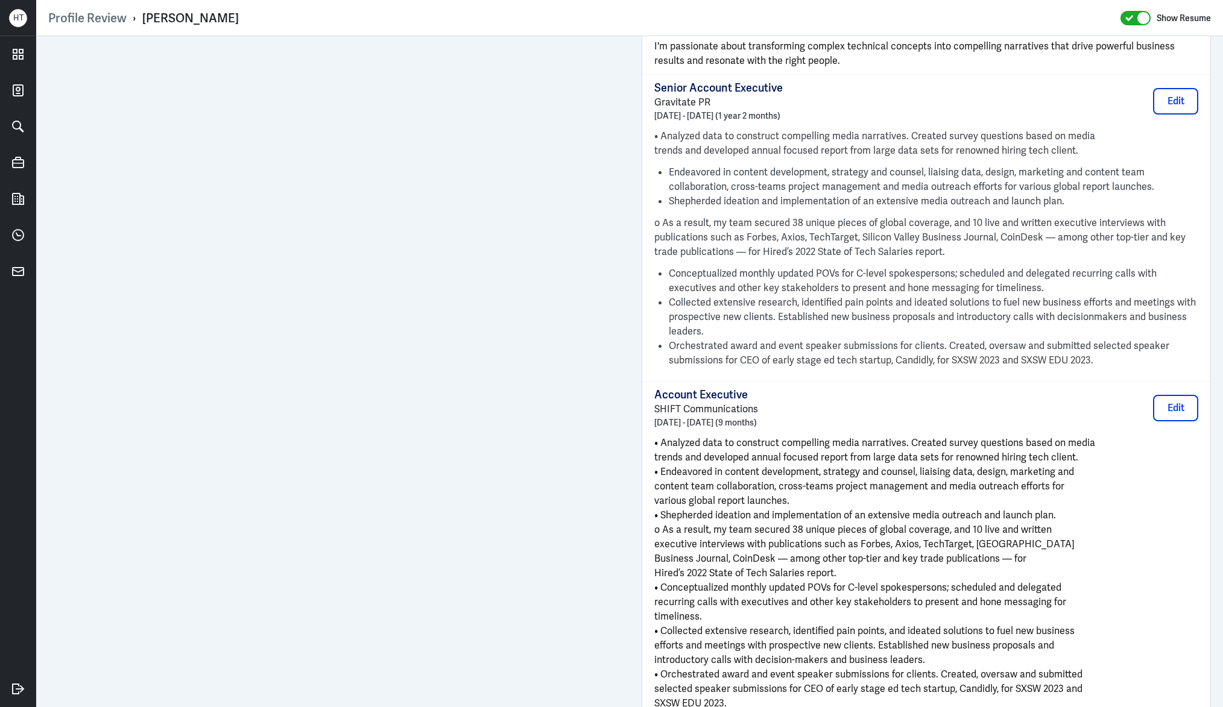
click at [898, 501] on p "various global report launches." at bounding box center [926, 501] width 544 height 14
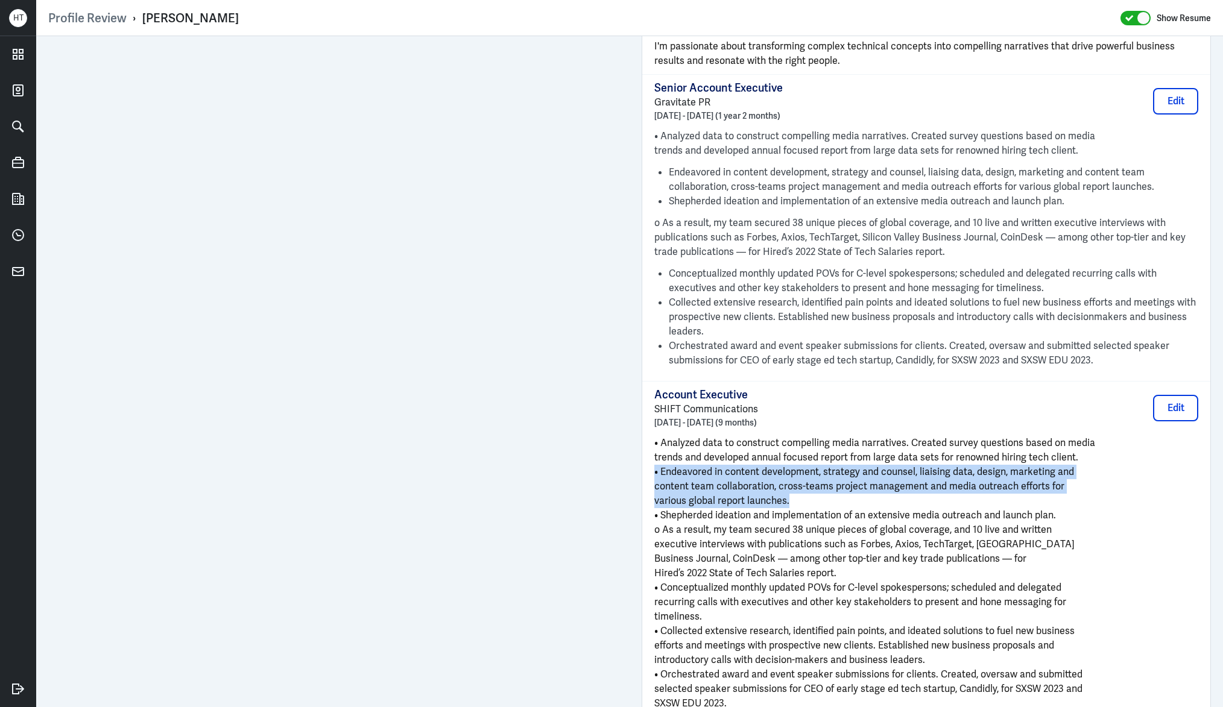
drag, startPoint x: 897, startPoint y: 499, endPoint x: 894, endPoint y: 471, distance: 28.6
click at [894, 470] on div "• Analyzed data to construct compelling media narratives. Created survey questi…" at bounding box center [926, 573] width 544 height 275
click at [894, 470] on span "• Endeavored in content development, strategy and counsel, liaising data, desig…" at bounding box center [864, 471] width 420 height 13
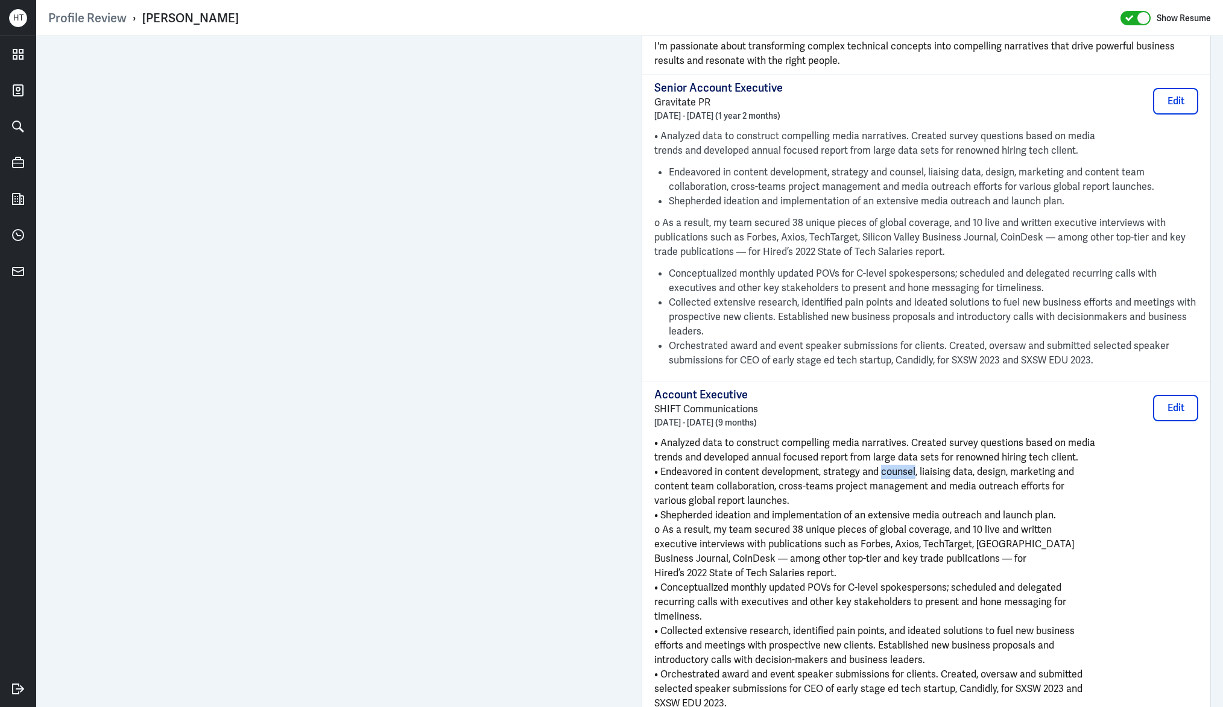
click at [894, 470] on span "• Endeavored in content development, strategy and counsel, liaising data, desig…" at bounding box center [864, 471] width 420 height 13
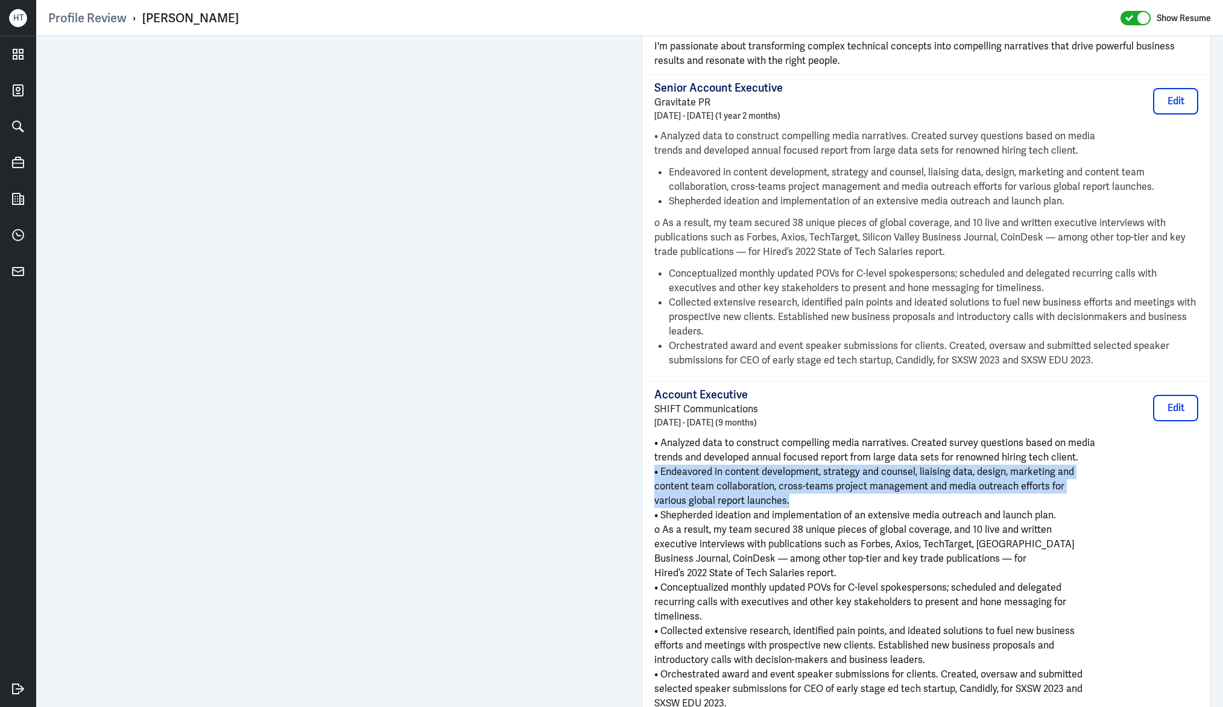
drag, startPoint x: 894, startPoint y: 470, endPoint x: 898, endPoint y: 502, distance: 32.9
click at [898, 502] on div "• Analyzed data to construct compelling media narratives. Created survey questi…" at bounding box center [926, 573] width 544 height 275
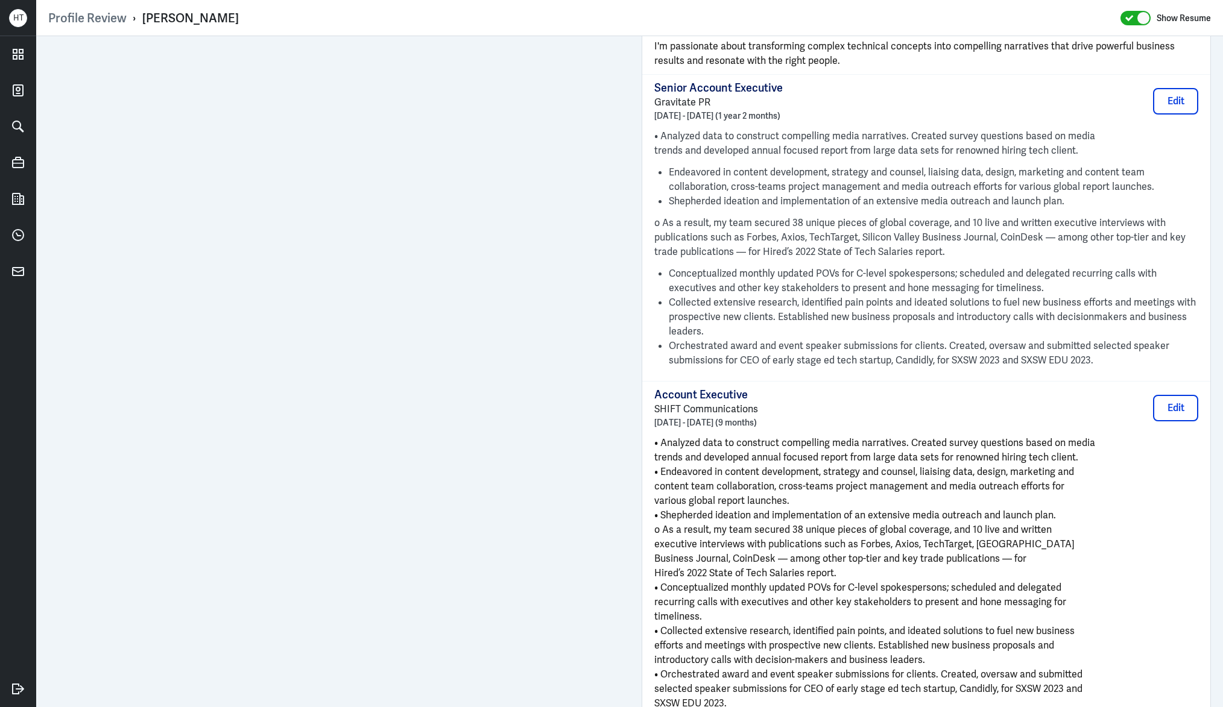
click at [892, 529] on span "o As a result, my team secured 38 unique pieces of global coverage, and 10 live…" at bounding box center [852, 529] width 397 height 13
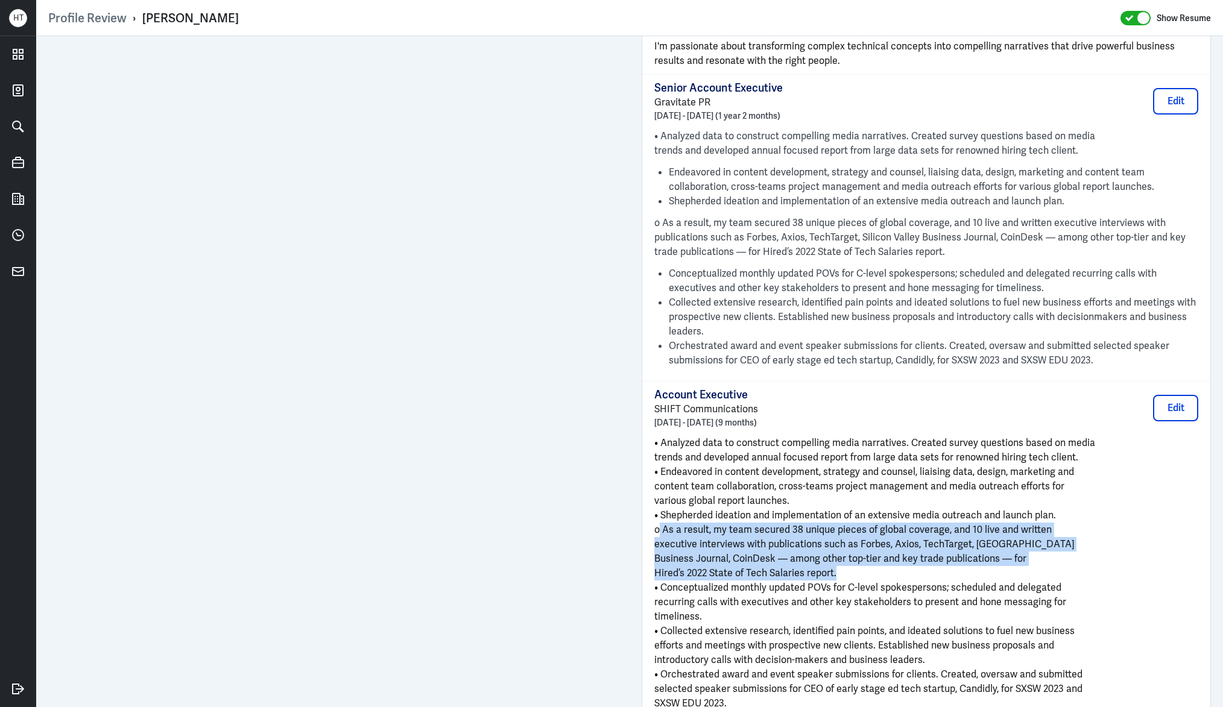
drag, startPoint x: 892, startPoint y: 529, endPoint x: 885, endPoint y: 575, distance: 46.3
click at [885, 575] on div "• Analyzed data to construct compelling media narratives. Created survey questi…" at bounding box center [926, 573] width 544 height 275
click at [886, 575] on p "Hired’s 2022 State of Tech Salaries report." at bounding box center [926, 573] width 544 height 14
drag, startPoint x: 886, startPoint y: 575, endPoint x: 881, endPoint y: 521, distance: 53.9
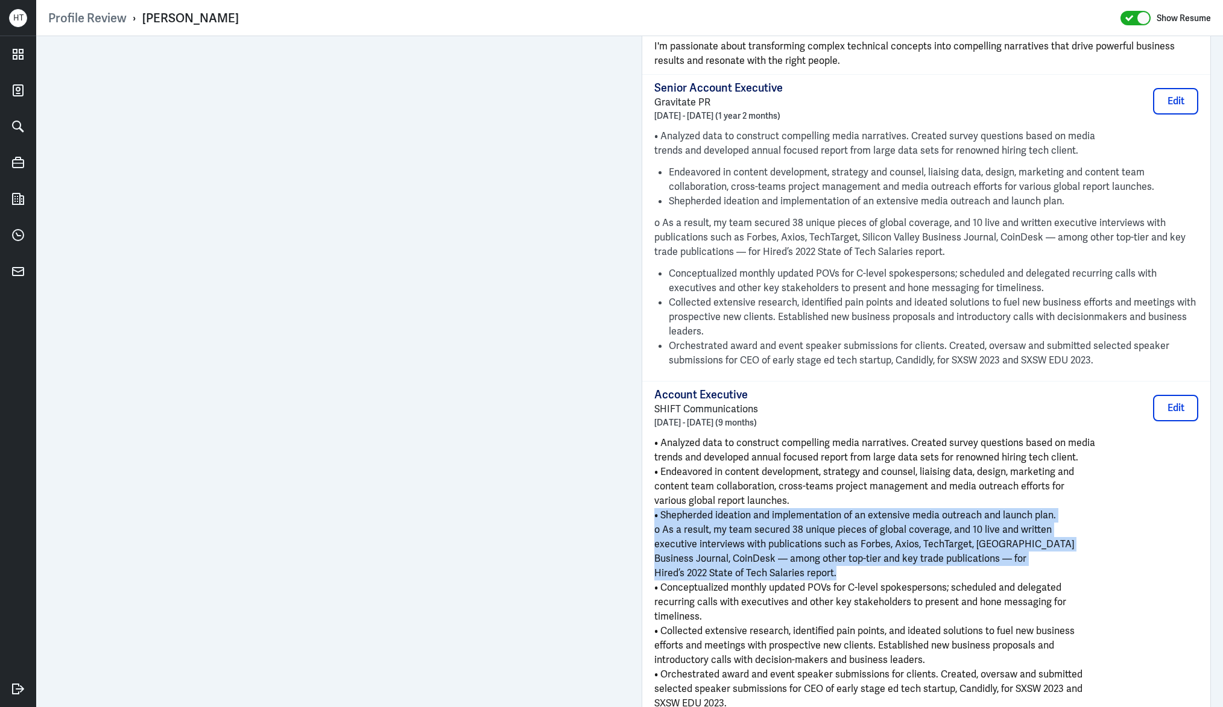
click at [881, 521] on div "• Analyzed data to construct compelling media narratives. Created survey questi…" at bounding box center [926, 573] width 544 height 275
click at [881, 526] on span "o As a result, my team secured 38 unique pieces of global coverage, and 10 live…" at bounding box center [852, 529] width 397 height 13
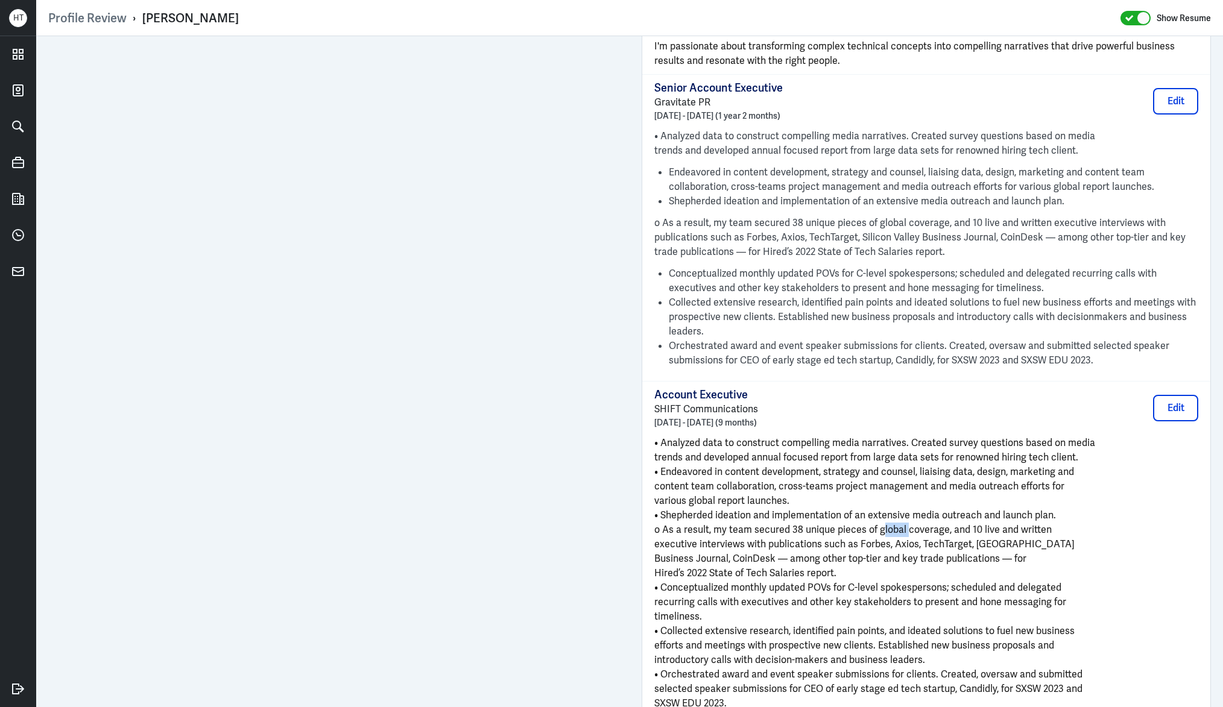
click at [881, 526] on span "o As a result, my team secured 38 unique pieces of global coverage, and 10 live…" at bounding box center [852, 529] width 397 height 13
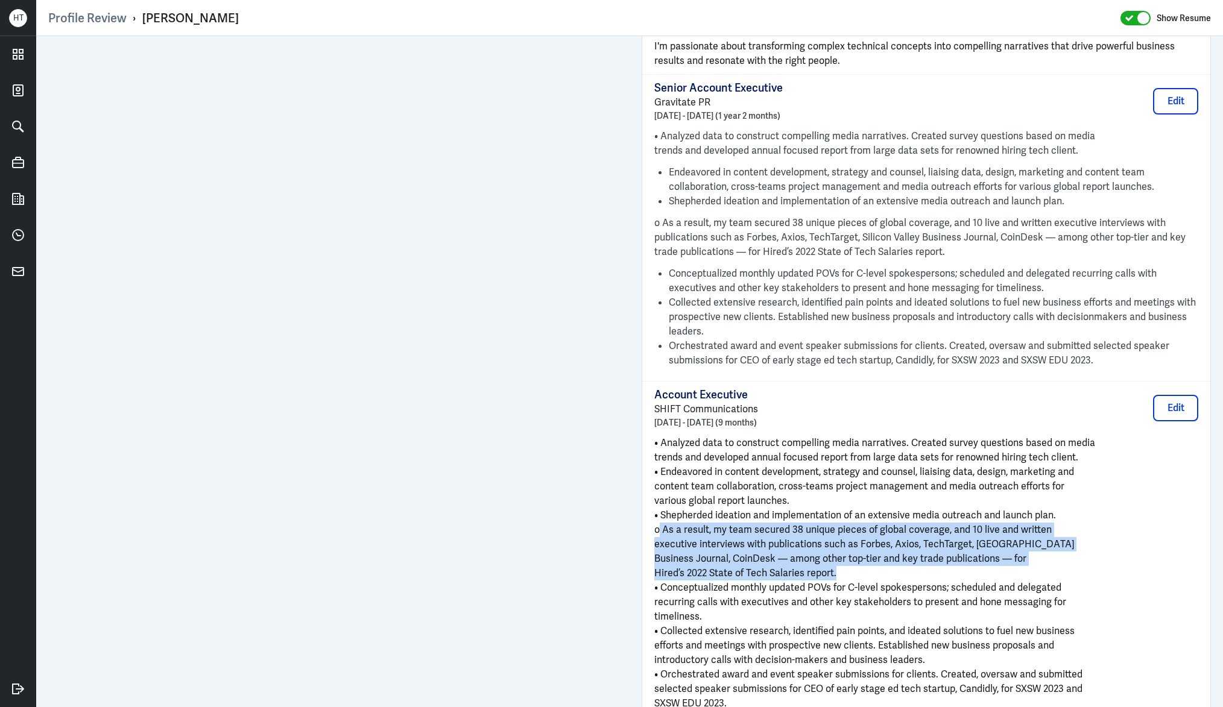
drag, startPoint x: 881, startPoint y: 526, endPoint x: 888, endPoint y: 572, distance: 46.3
click at [888, 573] on div "• Analyzed data to construct compelling media narratives. Created survey questi…" at bounding box center [926, 573] width 544 height 275
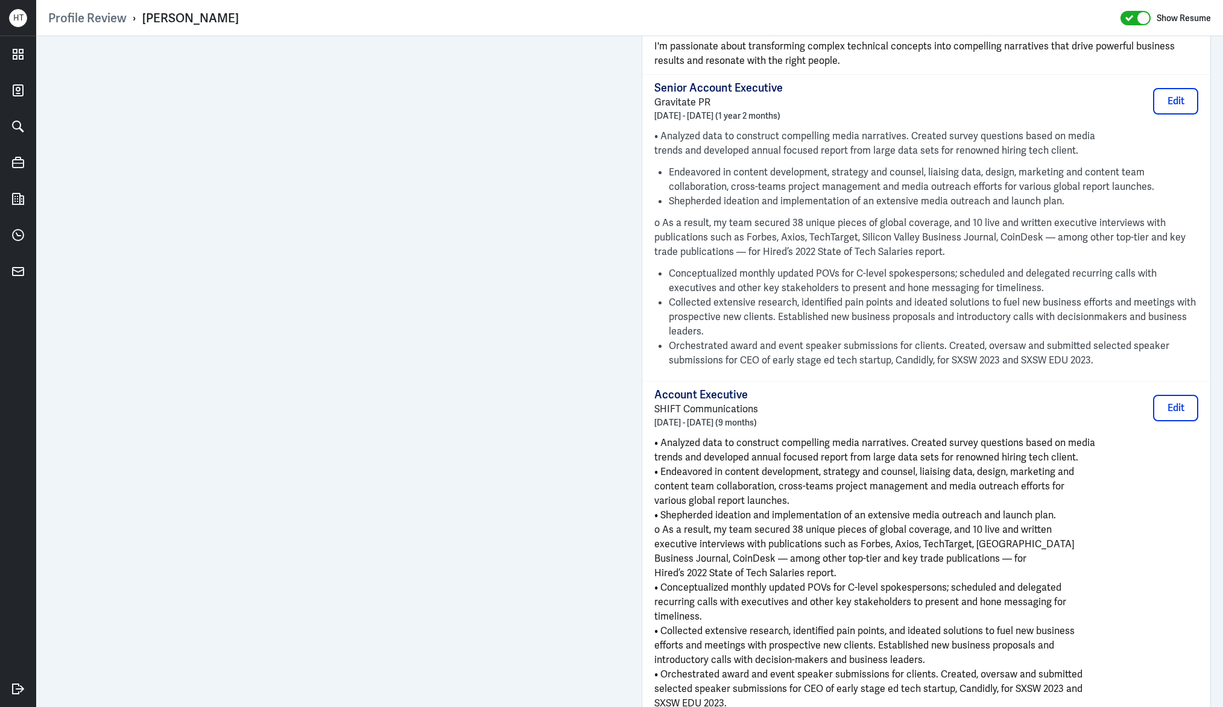
click at [845, 597] on span "recurring calls with executives and other key stakeholders to present and hone …" at bounding box center [860, 602] width 412 height 13
click at [845, 596] on span "recurring calls with executives and other key stakeholders to present and hone …" at bounding box center [860, 602] width 412 height 13
click at [843, 605] on span "recurring calls with executives and other key stakeholders to present and hone …" at bounding box center [860, 602] width 412 height 13
click at [845, 625] on span "• Collected extensive research, identified pain points, and ideated solutions t…" at bounding box center [864, 631] width 420 height 13
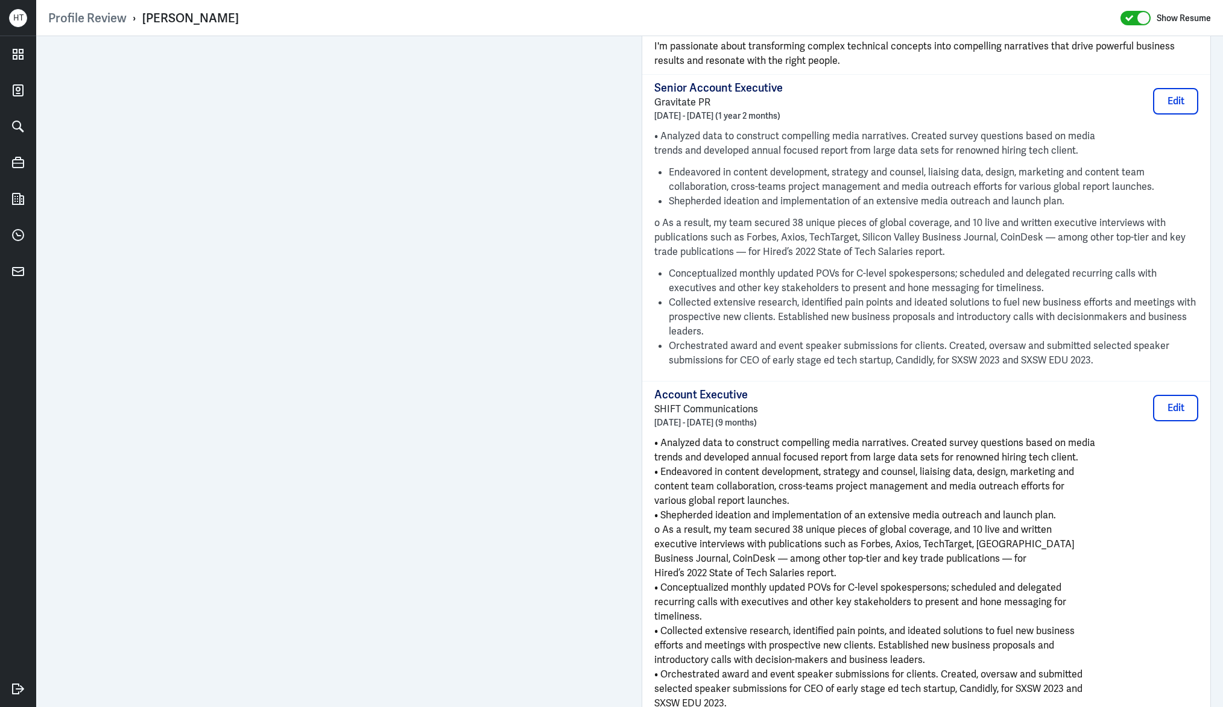
click at [845, 625] on span "• Collected extensive research, identified pain points, and ideated solutions t…" at bounding box center [864, 631] width 420 height 13
click at [844, 618] on p "timeliness." at bounding box center [926, 617] width 544 height 14
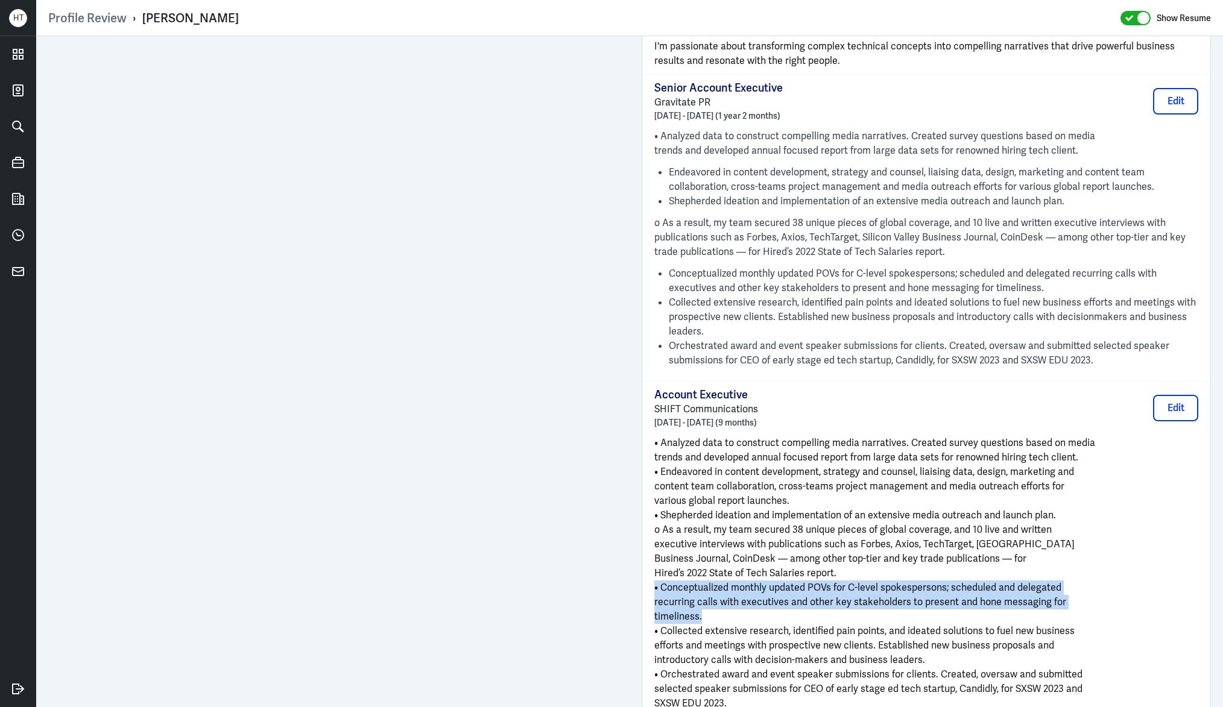
drag, startPoint x: 844, startPoint y: 618, endPoint x: 842, endPoint y: 588, distance: 30.2
click at [842, 588] on div "• Analyzed data to construct compelling media narratives. Created survey questi…" at bounding box center [926, 573] width 544 height 275
click at [842, 588] on span "• Conceptualized monthly updated POVs for C-level spokespersons; scheduled and …" at bounding box center [857, 587] width 407 height 13
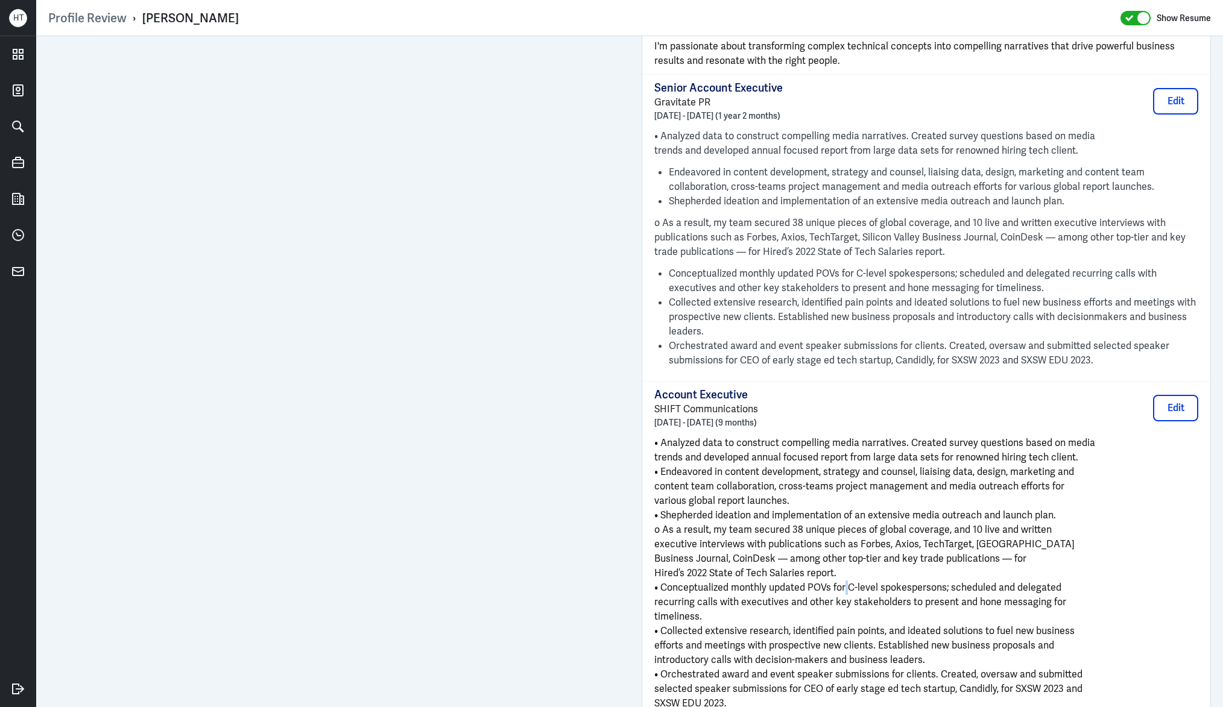
click at [842, 588] on span "• Conceptualized monthly updated POVs for C-level spokespersons; scheduled and …" at bounding box center [857, 587] width 407 height 13
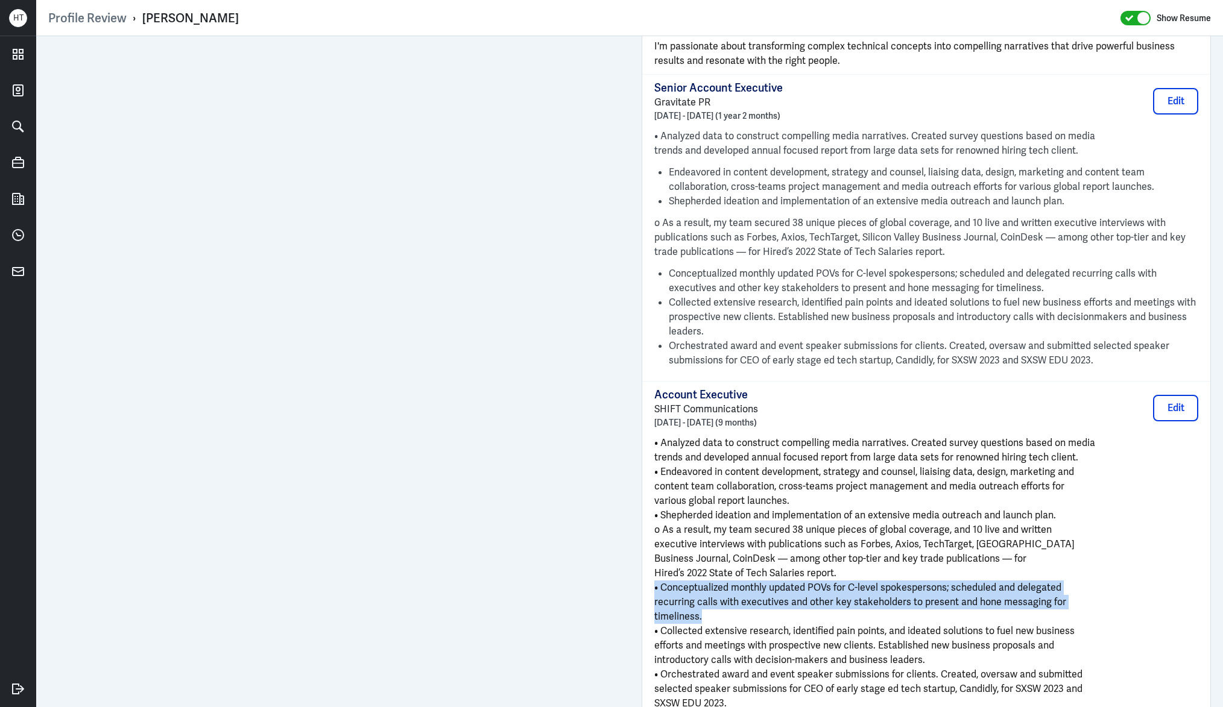
drag, startPoint x: 844, startPoint y: 596, endPoint x: 846, endPoint y: 612, distance: 15.9
click at [846, 612] on div "• Analyzed data to construct compelling media narratives. Created survey questi…" at bounding box center [926, 573] width 544 height 275
click at [846, 612] on p "timeliness." at bounding box center [926, 617] width 544 height 14
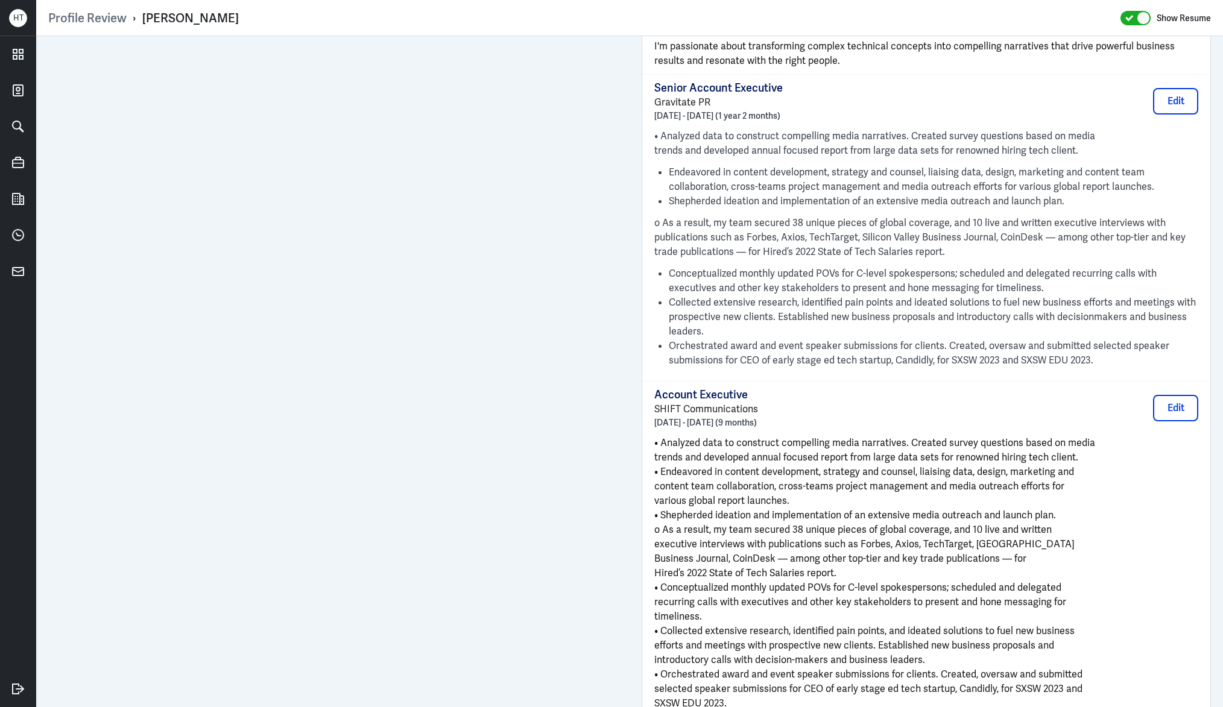
click at [846, 612] on p "timeliness." at bounding box center [926, 617] width 544 height 14
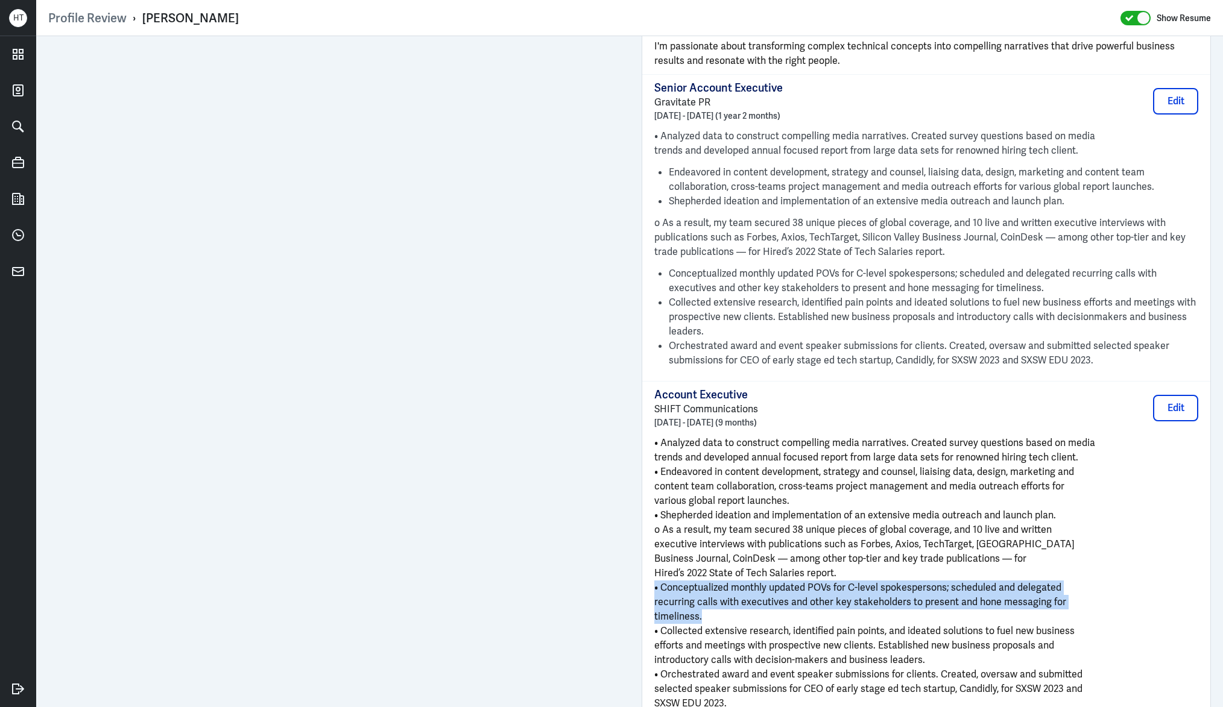
drag, startPoint x: 846, startPoint y: 612, endPoint x: 845, endPoint y: 593, distance: 19.4
click at [845, 593] on div "• Analyzed data to construct compelling media narratives. Created survey questi…" at bounding box center [926, 573] width 544 height 275
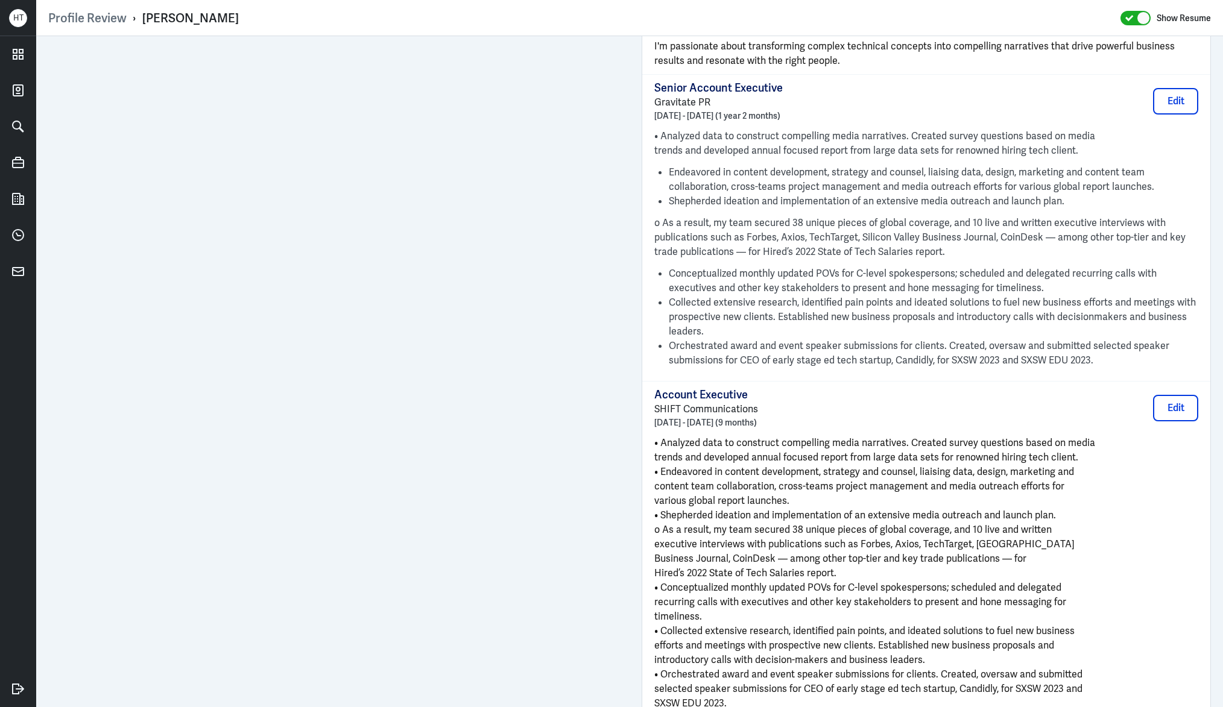
click at [810, 453] on span "trends and developed annual focused report from large data sets for renowned hi…" at bounding box center [866, 457] width 424 height 13
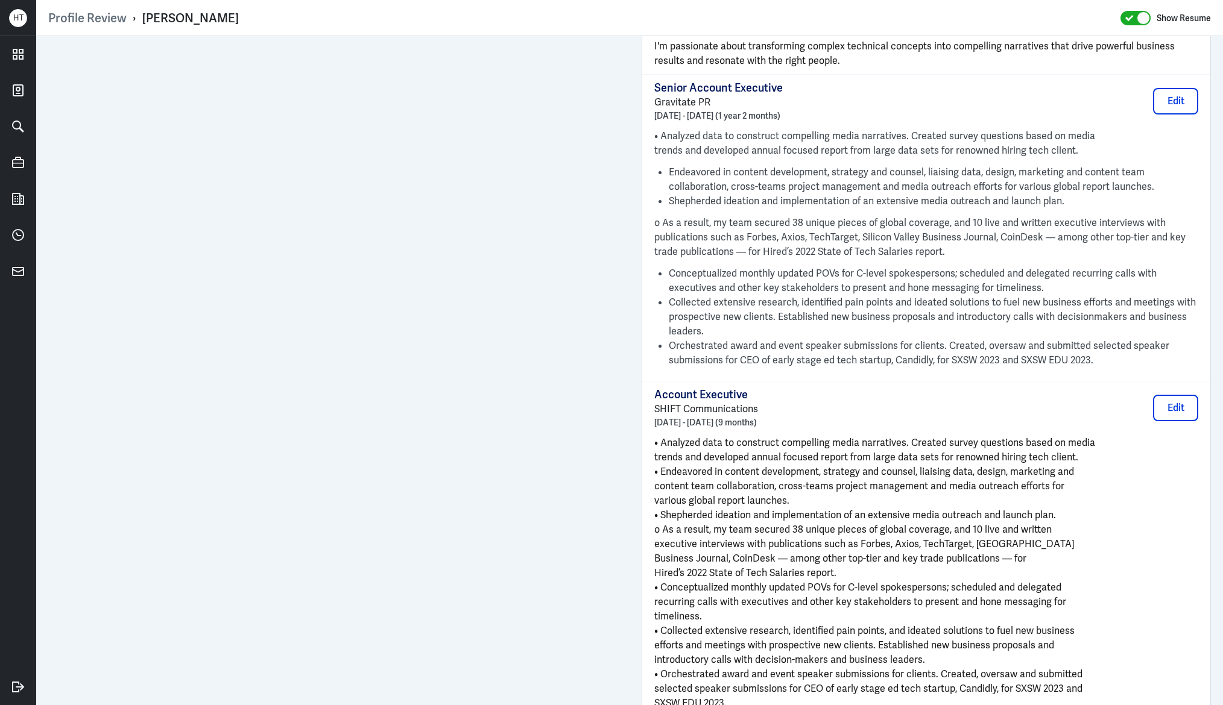
click at [822, 487] on span "content team collaboration, cross-teams project management and media outreach e…" at bounding box center [859, 486] width 410 height 13
click at [754, 499] on span "various global report launches." at bounding box center [721, 500] width 135 height 13
click at [755, 487] on span "content team collaboration, cross-teams project management and media outreach e…" at bounding box center [859, 486] width 410 height 13
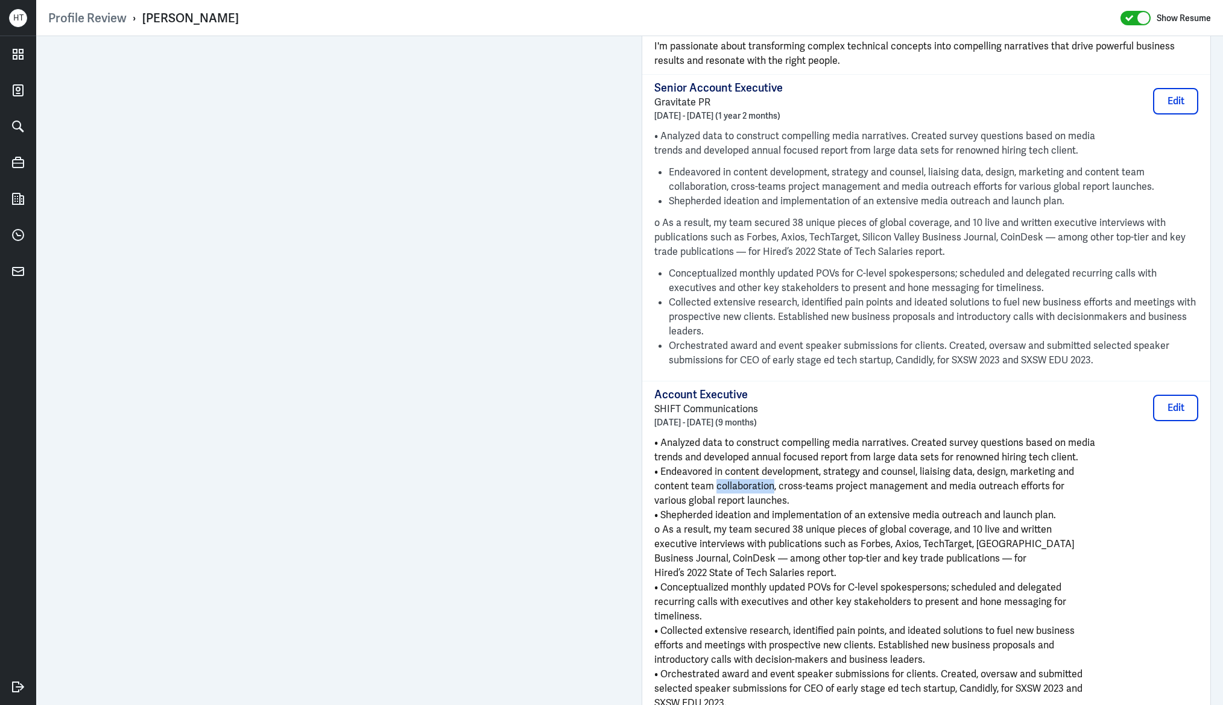
click at [755, 487] on span "content team collaboration, cross-teams project management and media outreach e…" at bounding box center [859, 486] width 410 height 13
drag, startPoint x: 755, startPoint y: 487, endPoint x: 760, endPoint y: 505, distance: 18.1
click at [760, 505] on div "• Analyzed data to construct compelling media narratives. Created survey questi…" at bounding box center [926, 573] width 544 height 275
click at [760, 505] on span "various global report launches." at bounding box center [721, 500] width 135 height 13
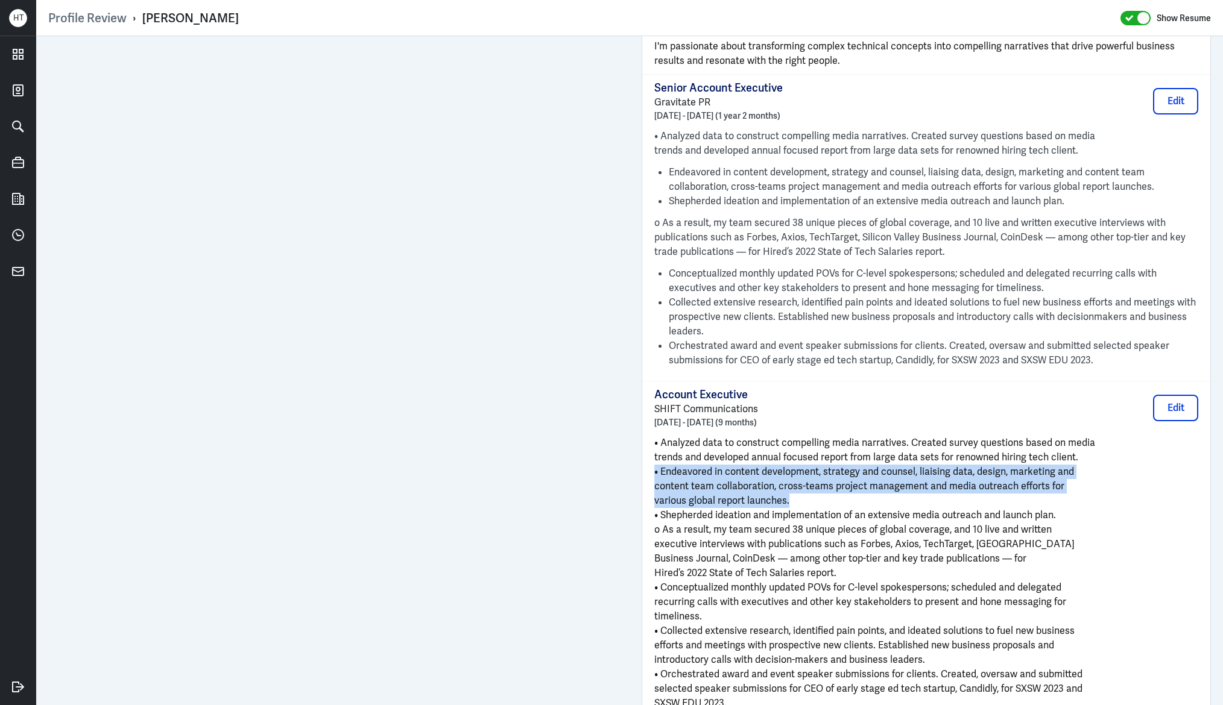
drag, startPoint x: 760, startPoint y: 502, endPoint x: 761, endPoint y: 467, distance: 35.0
click at [761, 467] on div "• Analyzed data to construct compelling media narratives. Created survey questi…" at bounding box center [926, 573] width 544 height 275
click at [761, 467] on span "• Endeavored in content development, strategy and counsel, liaising data, desig…" at bounding box center [864, 471] width 420 height 13
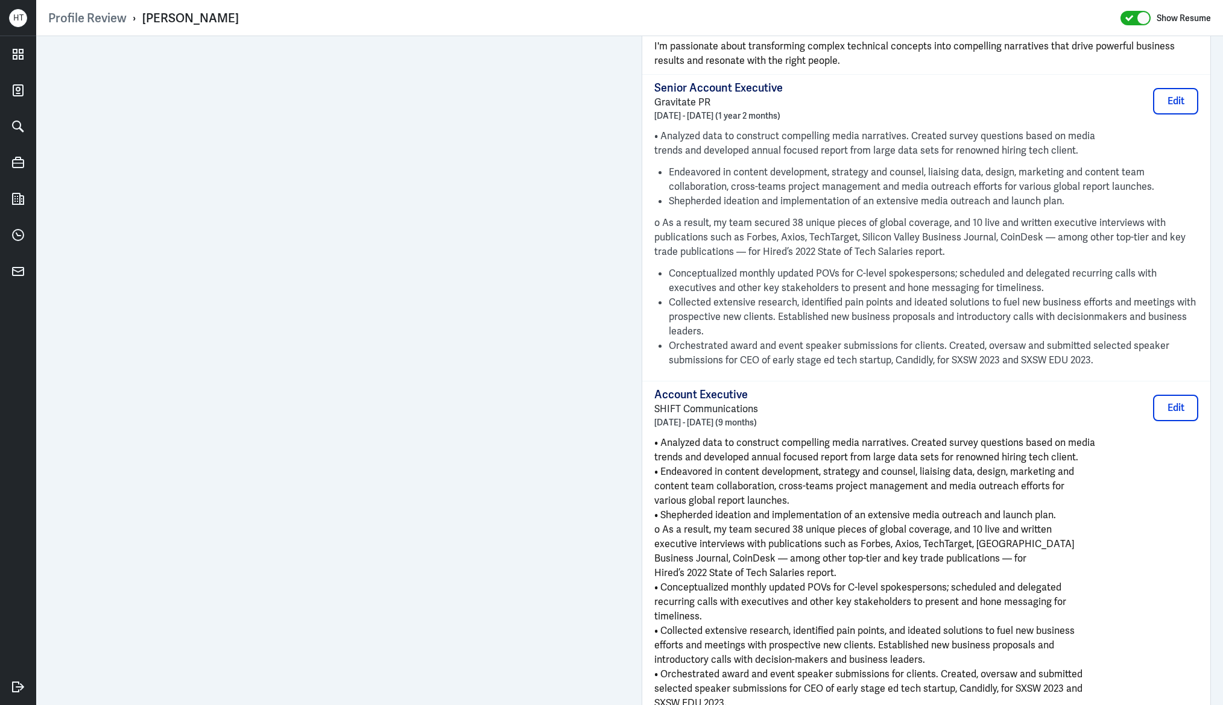
click at [758, 437] on span "• Analyzed data to construct compelling media narratives. Created survey questi…" at bounding box center [874, 443] width 441 height 13
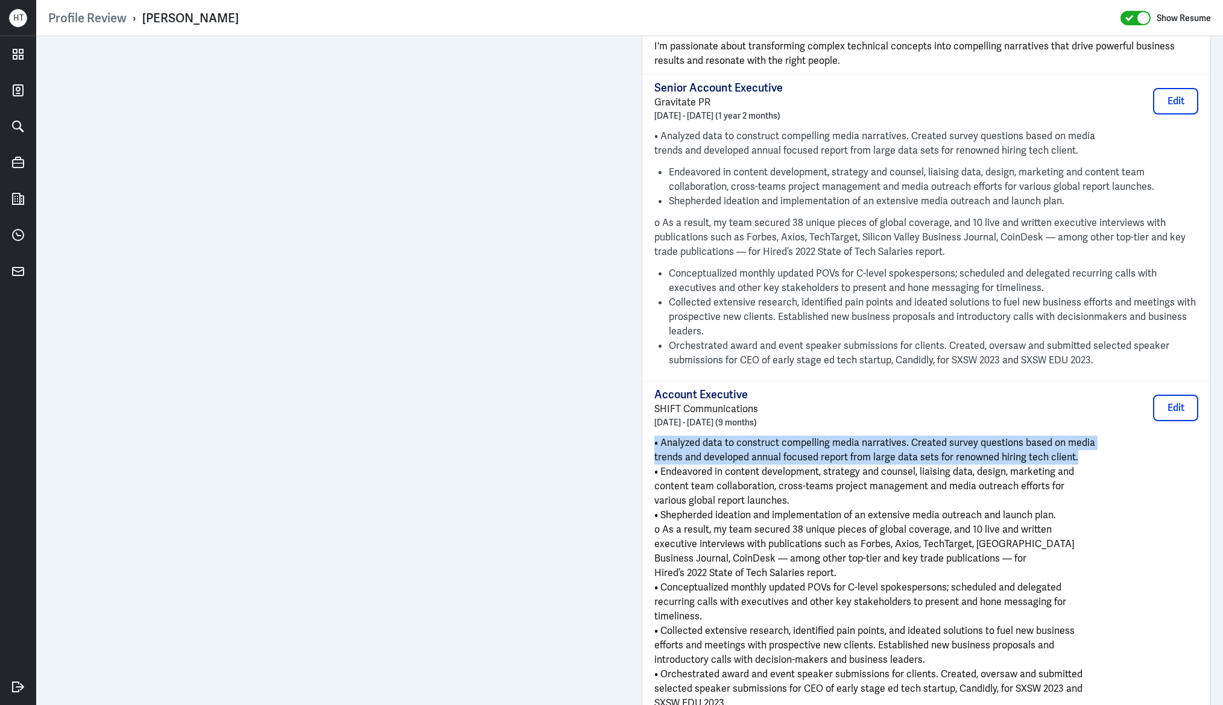
drag, startPoint x: 758, startPoint y: 436, endPoint x: 765, endPoint y: 455, distance: 20.0
click at [765, 455] on div "• Analyzed data to construct compelling media narratives. Created survey questi…" at bounding box center [926, 573] width 544 height 275
click at [765, 455] on span "trends and developed annual focused report from large data sets for renowned hi…" at bounding box center [866, 457] width 424 height 13
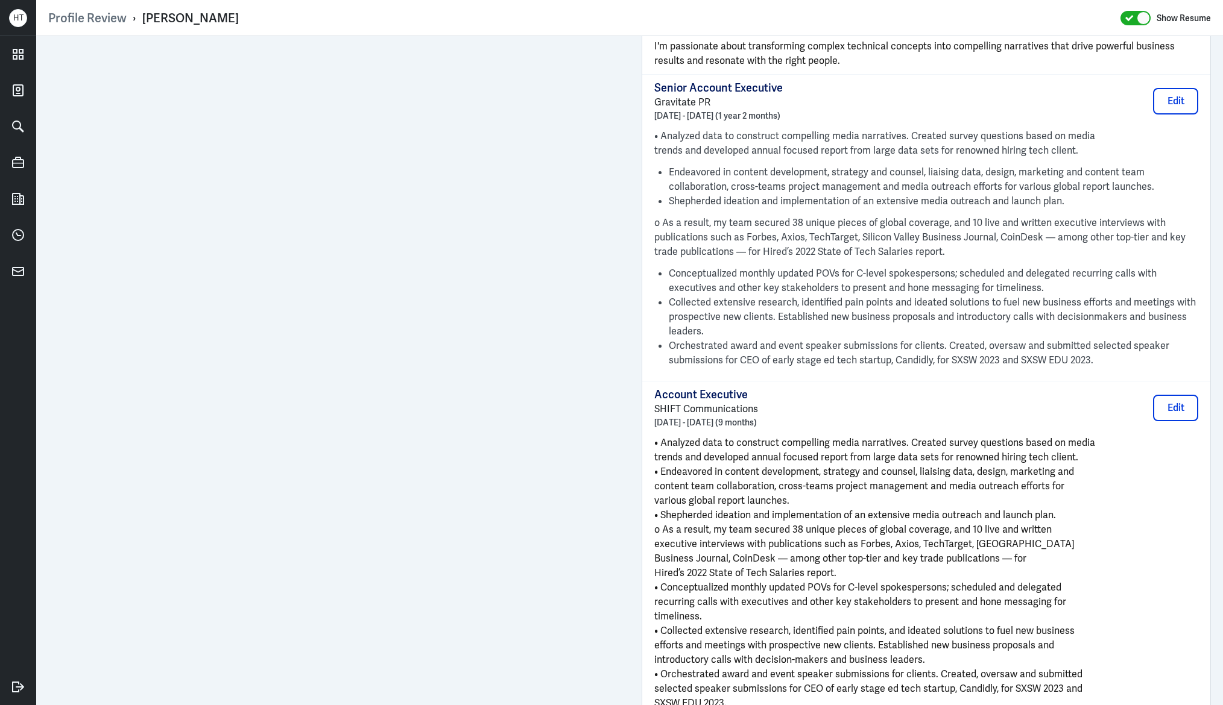
click at [764, 468] on span "• Endeavored in content development, strategy and counsel, liaising data, desig…" at bounding box center [864, 471] width 420 height 13
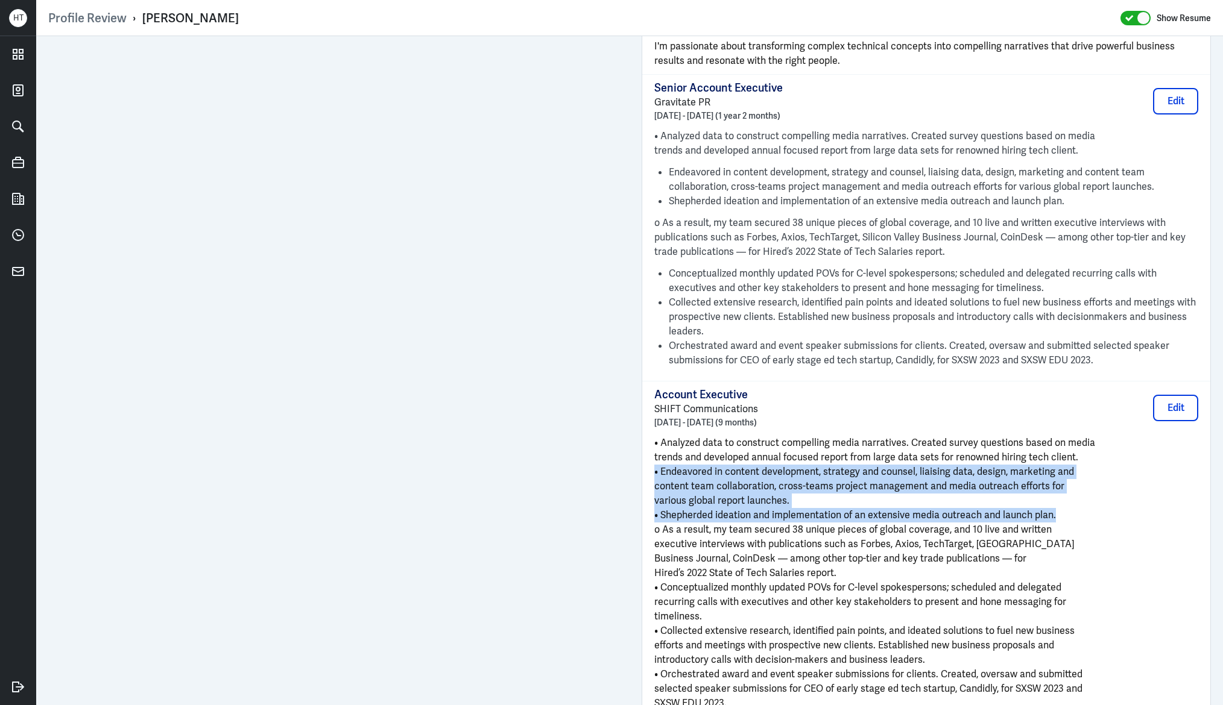
drag, startPoint x: 764, startPoint y: 468, endPoint x: 769, endPoint y: 511, distance: 43.1
click at [769, 511] on div "• Analyzed data to construct compelling media narratives. Created survey questi…" at bounding box center [926, 573] width 544 height 275
click at [768, 502] on span "various global report launches." at bounding box center [721, 500] width 135 height 13
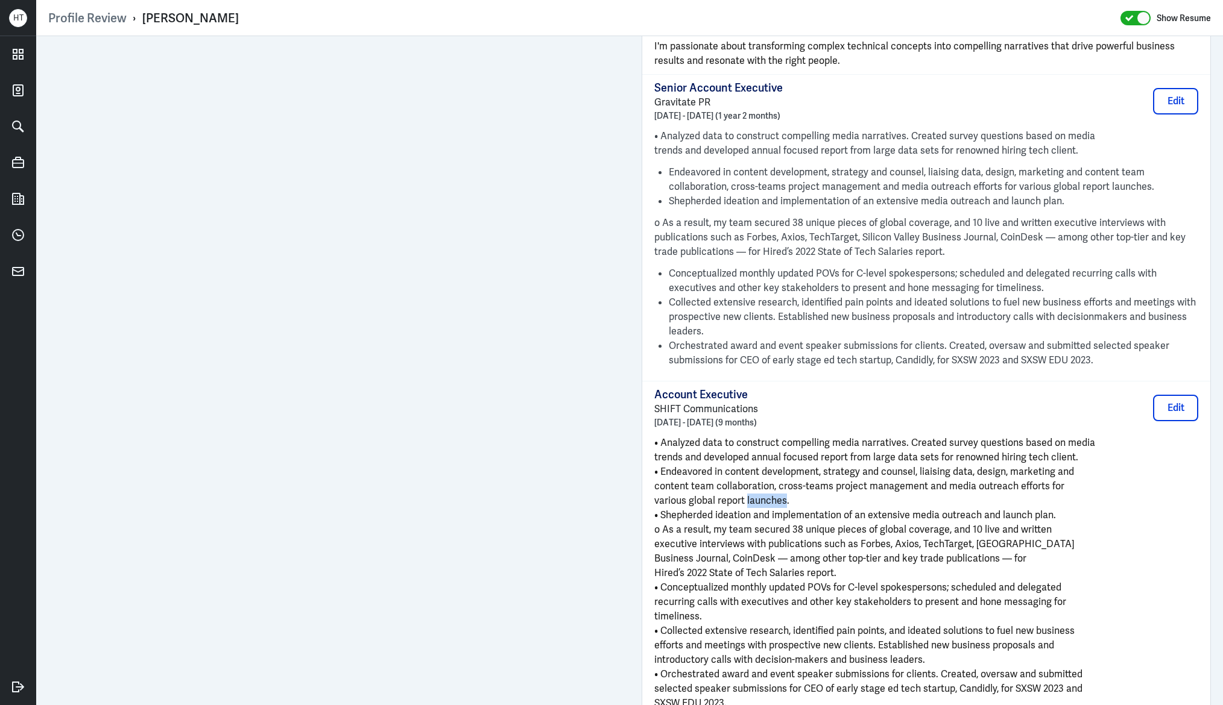
click at [768, 502] on span "various global report launches." at bounding box center [721, 500] width 135 height 13
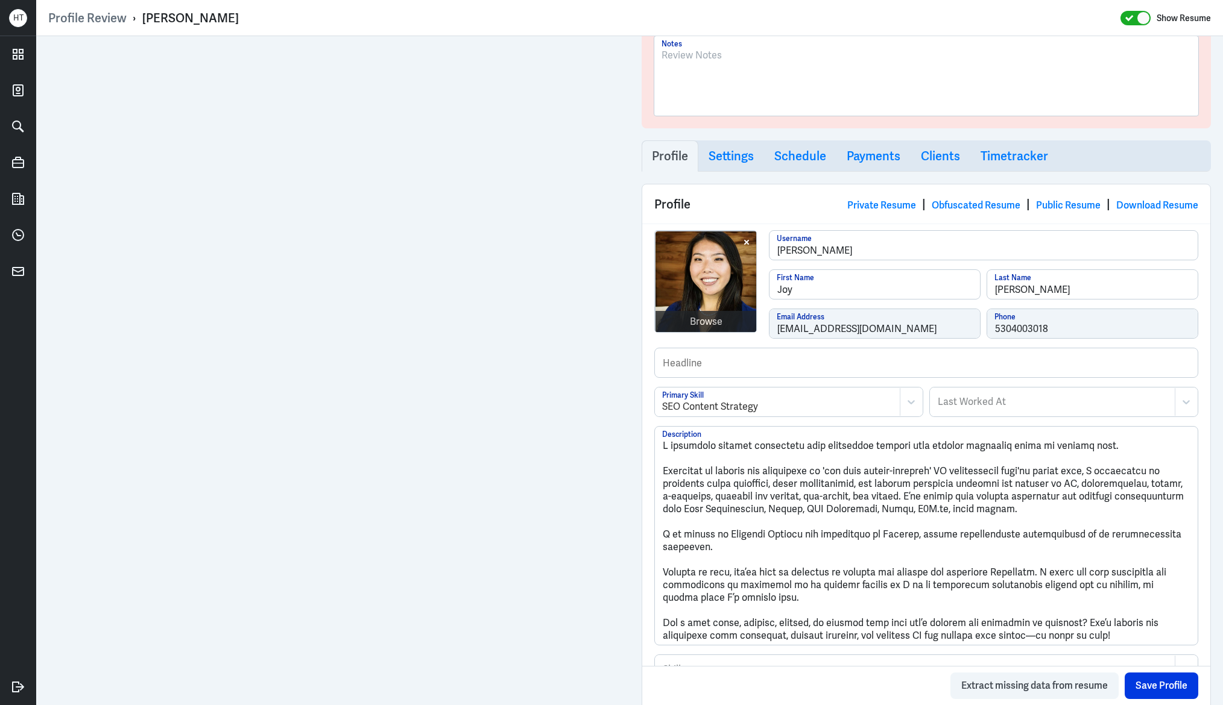
scroll to position [0, 0]
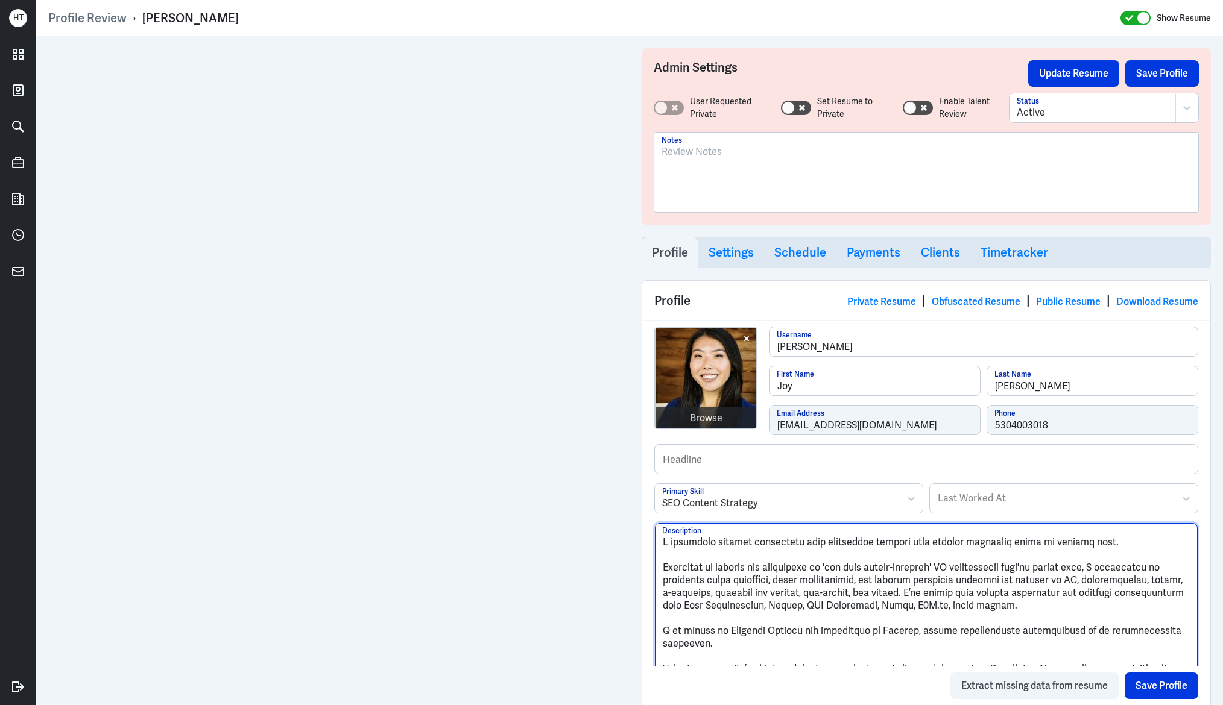
drag, startPoint x: 772, startPoint y: 560, endPoint x: 756, endPoint y: 556, distance: 16.1
click at [772, 560] on textarea "Description" at bounding box center [926, 632] width 543 height 218
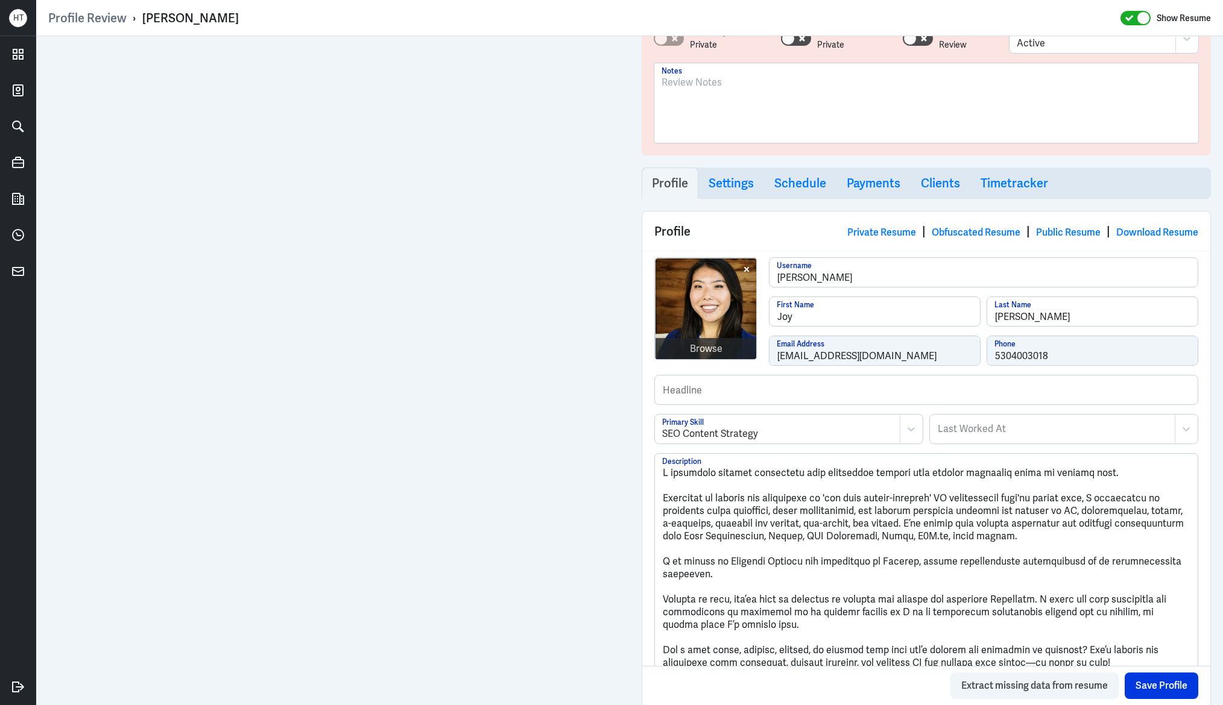
scroll to position [73, 0]
